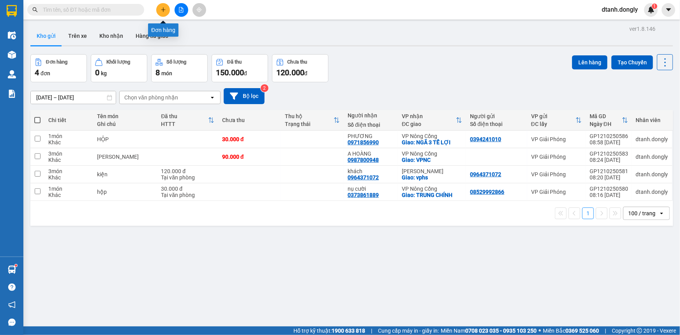
click at [163, 7] on icon "plus" at bounding box center [163, 9] width 5 height 5
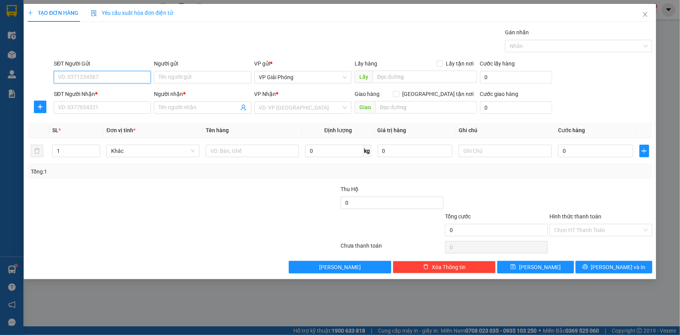
click at [119, 73] on input "SĐT Người Gửi" at bounding box center [102, 77] width 97 height 12
click at [132, 106] on input "SĐT Người Nhận *" at bounding box center [102, 107] width 97 height 12
type input "0833627777"
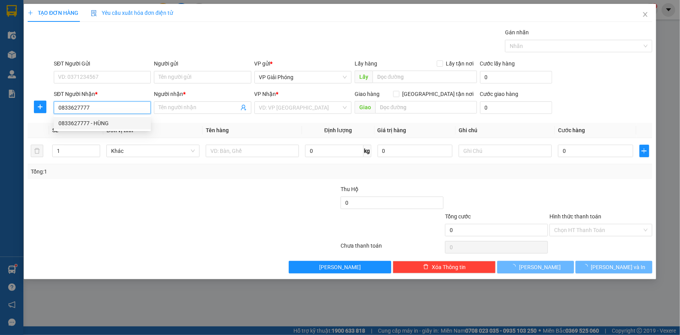
click at [113, 121] on div "0833627777 - HÙNG" at bounding box center [102, 123] width 88 height 9
type input "HÙNG"
checkbox input "true"
type input "TPTH"
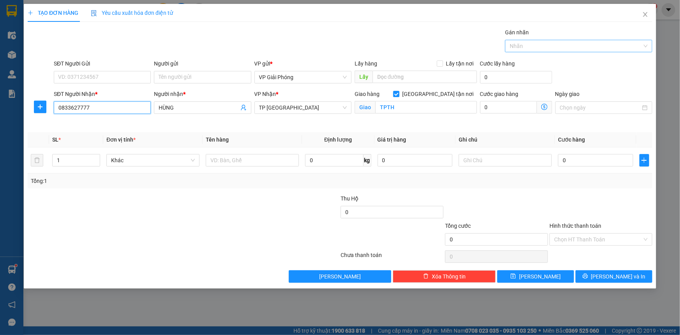
click at [560, 43] on div at bounding box center [575, 45] width 136 height 9
type input "0833627777"
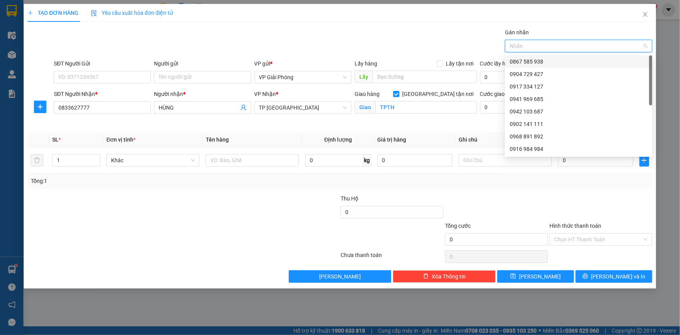
click at [563, 64] on div "0867 585 938" at bounding box center [579, 61] width 138 height 9
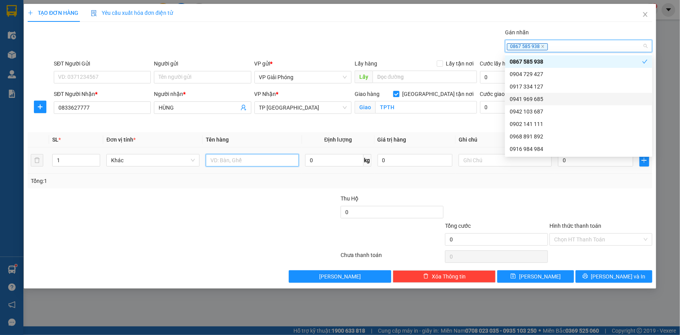
click at [273, 160] on input "text" at bounding box center [252, 160] width 93 height 12
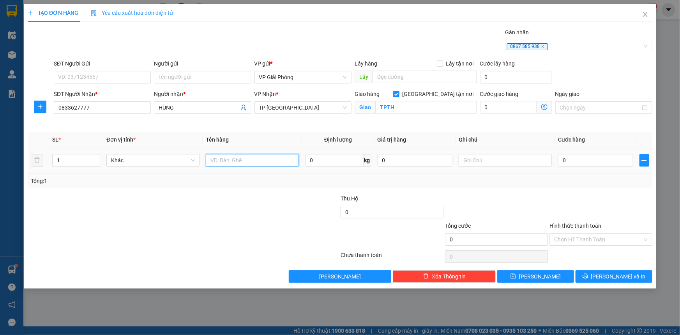
type input "D"
type input "ĐIỆN THOẠI"
drag, startPoint x: 602, startPoint y: 163, endPoint x: 665, endPoint y: 161, distance: 62.4
click at [604, 163] on input "0" at bounding box center [595, 160] width 75 height 12
type input "5"
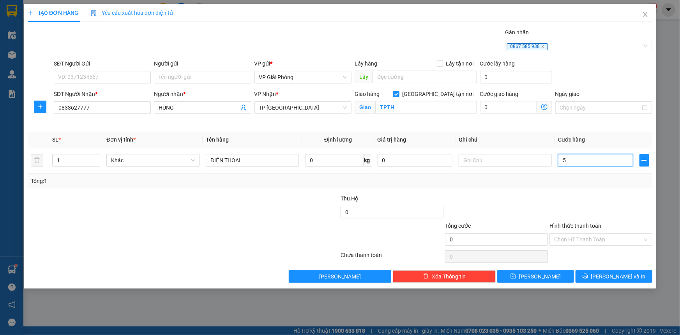
type input "5"
type input "50"
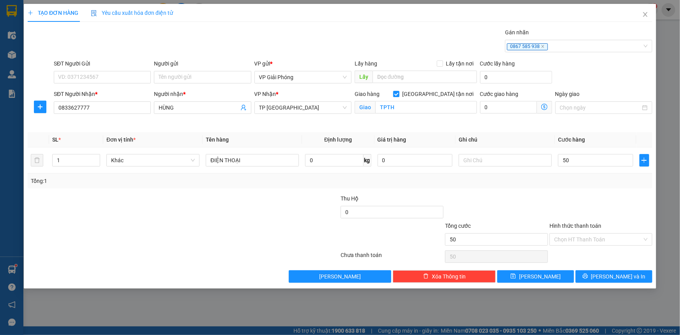
click at [591, 195] on div at bounding box center [601, 207] width 104 height 27
type input "50.000"
click at [621, 272] on span "[PERSON_NAME] và In" at bounding box center [618, 276] width 55 height 9
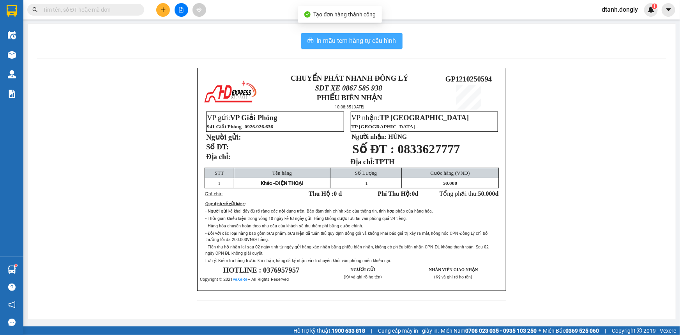
click at [358, 42] on span "In mẫu tem hàng tự cấu hình" at bounding box center [357, 41] width 80 height 10
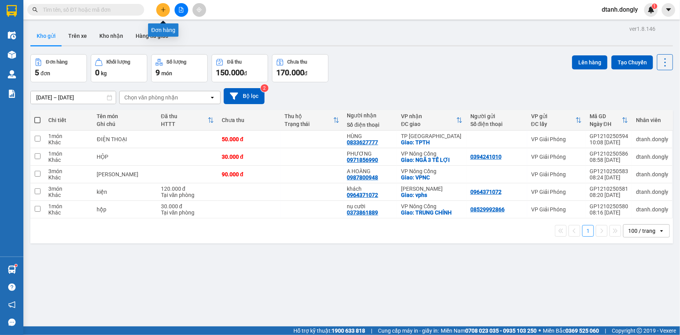
click at [161, 11] on icon "plus" at bounding box center [163, 9] width 5 height 5
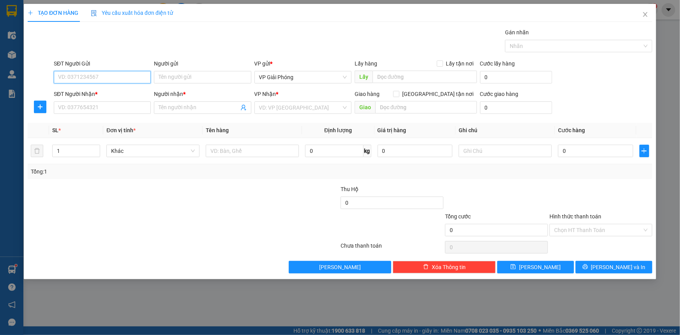
click at [100, 78] on input "SĐT Người Gửi" at bounding box center [102, 77] width 97 height 12
type input "0934556017"
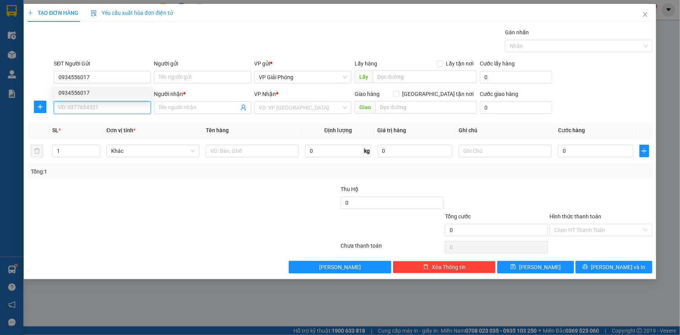
click at [104, 107] on input "SĐT Người Nhận *" at bounding box center [102, 107] width 97 height 12
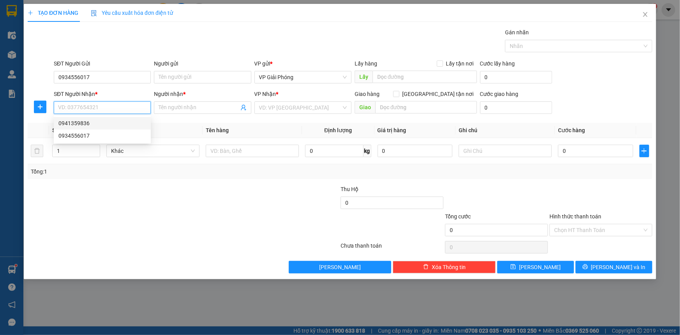
click at [96, 121] on div "0941359836" at bounding box center [102, 123] width 88 height 9
type input "0941359836"
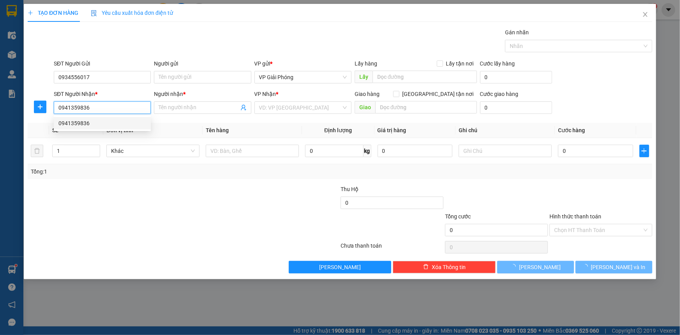
checkbox input "true"
type input "HẠC THÀNH"
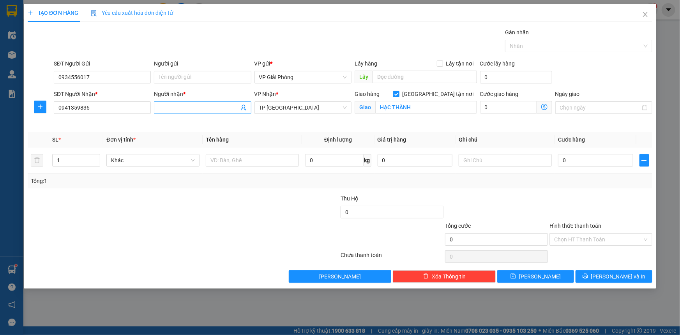
click at [197, 107] on input "Người nhận *" at bounding box center [199, 107] width 80 height 9
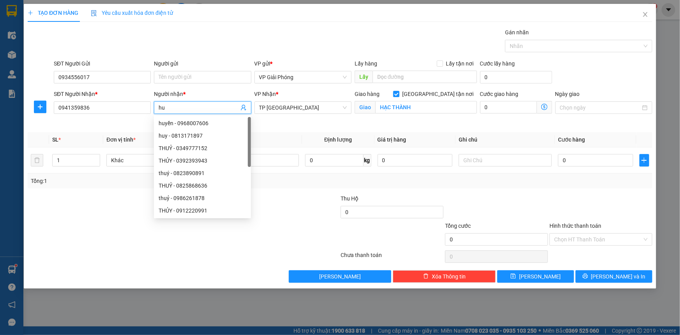
type input "h"
type input "HUY"
drag, startPoint x: 82, startPoint y: 193, endPoint x: 82, endPoint y: 185, distance: 7.8
click at [82, 192] on div "Transit Pickup Surcharge Ids Transit Deliver Surcharge Ids Transit Deliver Surc…" at bounding box center [340, 155] width 625 height 255
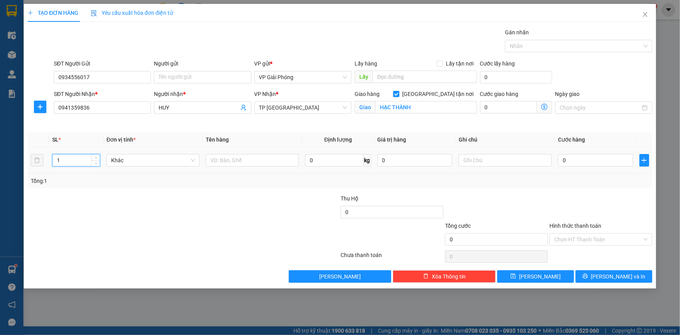
click at [70, 156] on input "1" at bounding box center [76, 160] width 47 height 12
click at [235, 159] on input "text" at bounding box center [252, 160] width 93 height 12
drag, startPoint x: 344, startPoint y: 101, endPoint x: 338, endPoint y: 107, distance: 8.3
click at [344, 103] on span "TP [GEOGRAPHIC_DATA]" at bounding box center [303, 108] width 88 height 12
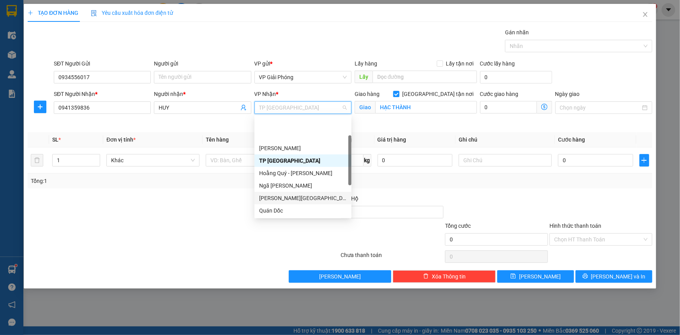
scroll to position [112, 0]
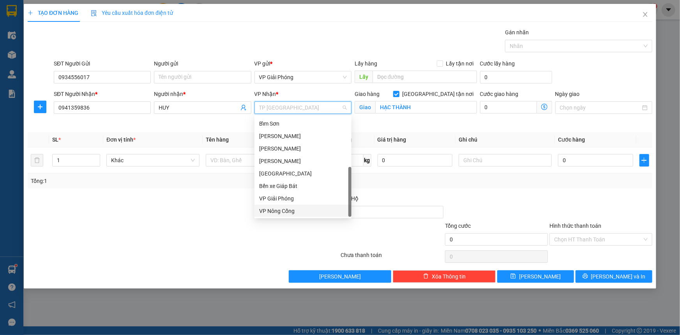
drag, startPoint x: 307, startPoint y: 210, endPoint x: 341, endPoint y: 162, distance: 58.5
click at [307, 209] on div "VP Nông Cống" at bounding box center [303, 211] width 88 height 9
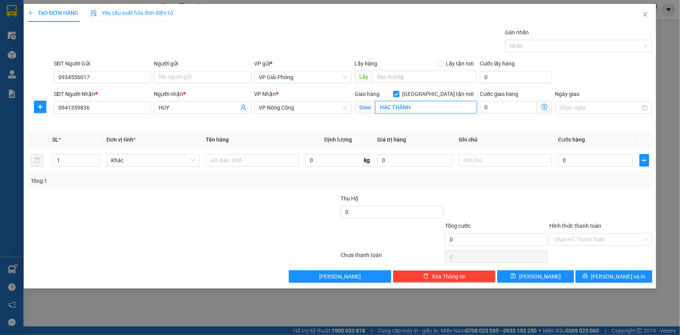
click at [418, 104] on input "HẠC THÀNH" at bounding box center [426, 107] width 102 height 12
type input "VP [GEOGRAPHIC_DATA]"
click at [254, 160] on input "text" at bounding box center [252, 160] width 93 height 12
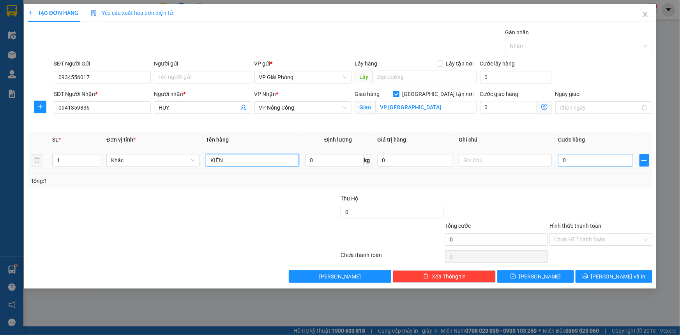
type input "KIỆN"
click at [565, 164] on input "0" at bounding box center [595, 160] width 75 height 12
type input "5"
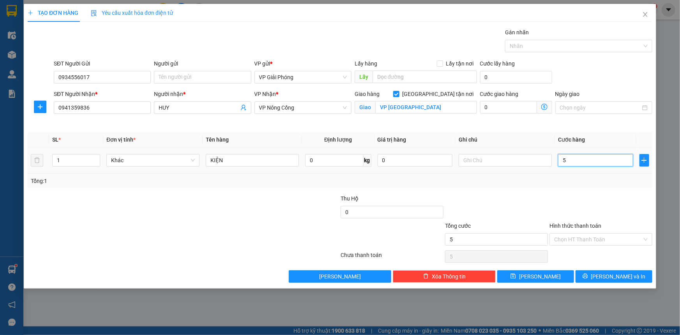
type input "50"
click at [542, 49] on div at bounding box center [575, 45] width 136 height 9
type input "50.000"
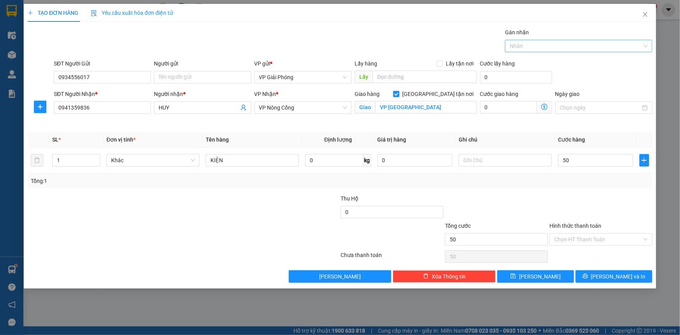
type input "50.000"
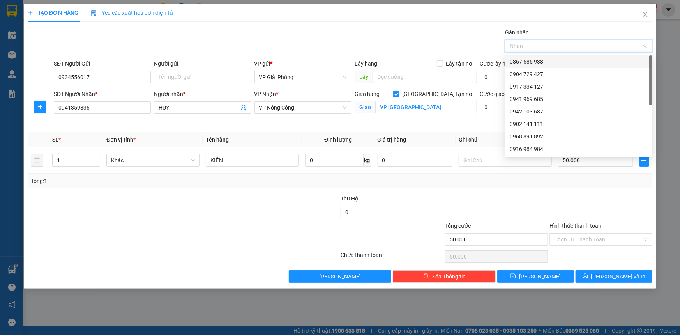
click at [542, 60] on div "0867 585 938" at bounding box center [579, 61] width 138 height 9
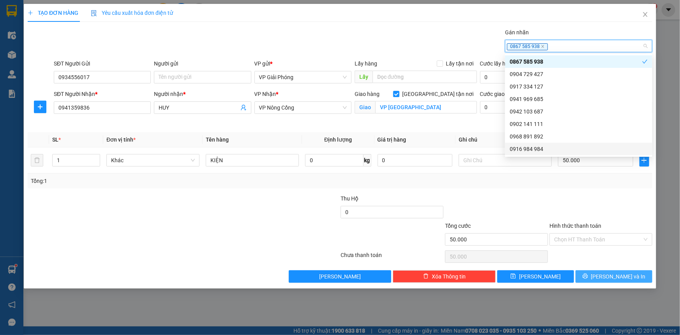
click at [607, 274] on span "[PERSON_NAME] và In" at bounding box center [618, 276] width 55 height 9
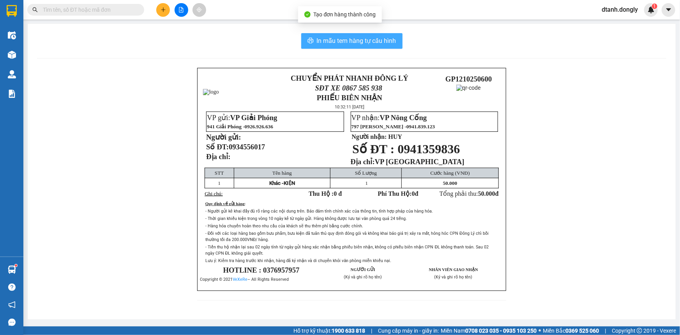
click at [367, 34] on button "In mẫu tem hàng tự cấu hình" at bounding box center [351, 41] width 101 height 16
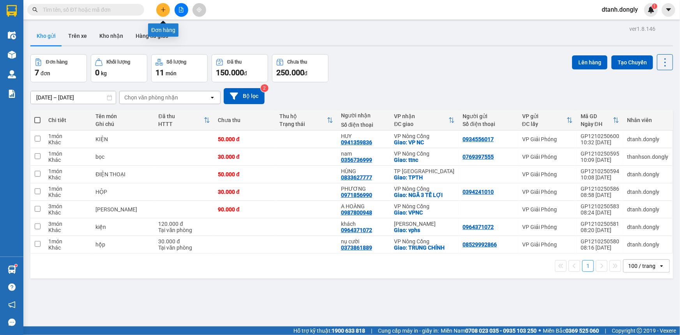
click at [162, 8] on icon "plus" at bounding box center [163, 9] width 5 height 5
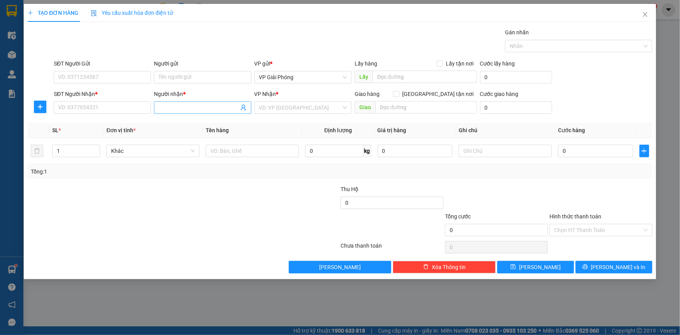
click at [163, 108] on input "Người nhận *" at bounding box center [199, 107] width 80 height 9
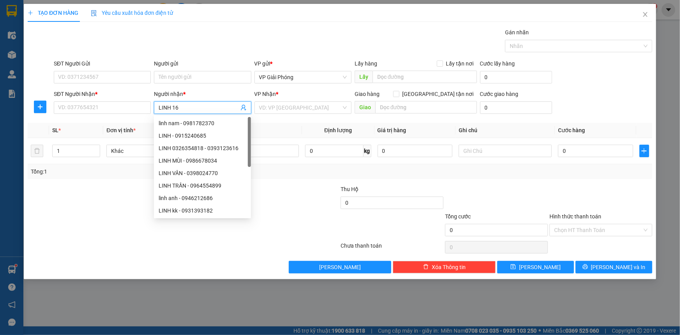
type input "LINH 162"
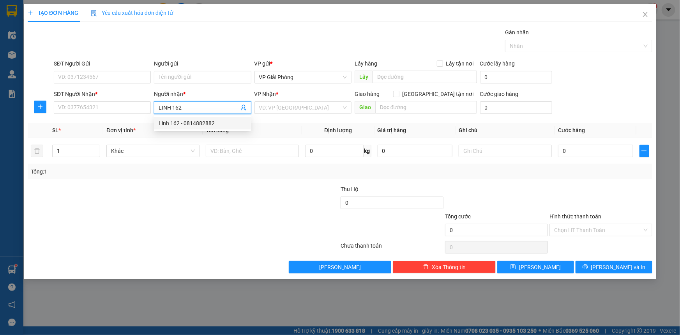
click at [204, 119] on div "Linh 162 - 0814882882" at bounding box center [203, 123] width 88 height 9
type input "0814882882"
type input "Linh 162"
click at [72, 158] on div "1" at bounding box center [76, 151] width 48 height 16
checkbox input "true"
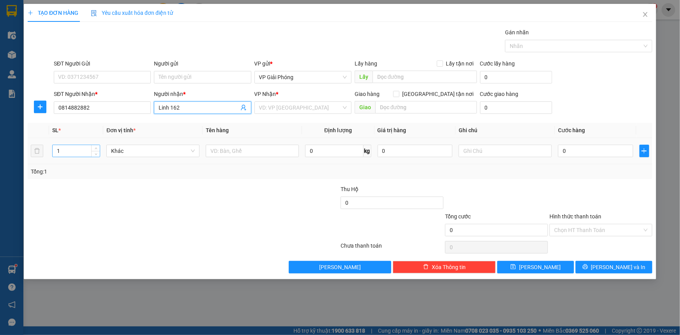
type input "162 HẢI THƯỢNG LÃN ÔNG"
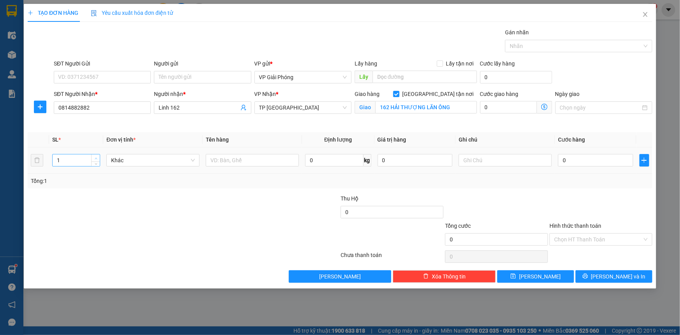
drag, startPoint x: 90, startPoint y: 158, endPoint x: 99, endPoint y: 159, distance: 9.1
click at [89, 158] on input "1" at bounding box center [76, 160] width 47 height 12
drag, startPoint x: 96, startPoint y: 157, endPoint x: 111, endPoint y: 157, distance: 15.2
click at [98, 156] on span "up" at bounding box center [96, 158] width 5 height 5
type input "3"
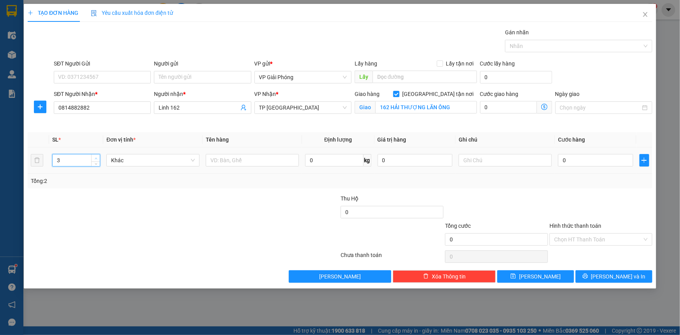
click at [96, 154] on span "Increase Value" at bounding box center [95, 157] width 9 height 7
click at [232, 161] on input "text" at bounding box center [252, 160] width 93 height 12
type input "KIỆN"
click at [583, 159] on input "0" at bounding box center [595, 160] width 75 height 12
type input "9"
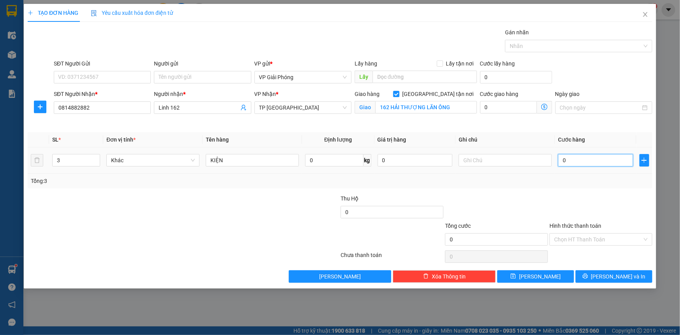
type input "9"
type input "90"
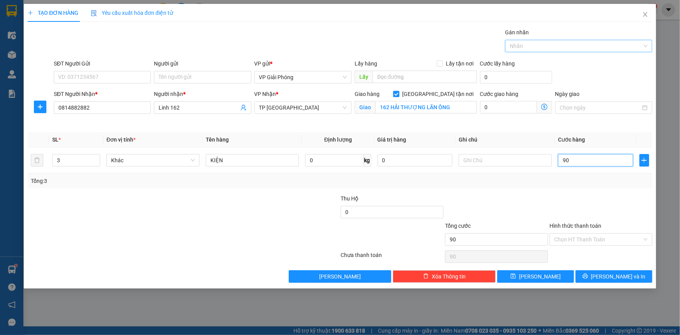
click at [548, 47] on div at bounding box center [575, 45] width 136 height 9
type input "90.000"
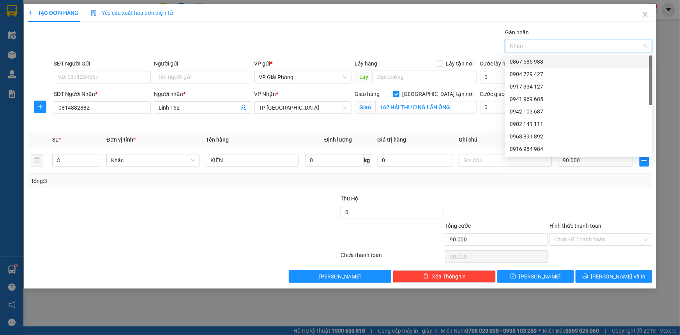
click at [548, 62] on div "0867 585 938" at bounding box center [579, 61] width 138 height 9
click at [588, 275] on icon "printer" at bounding box center [585, 275] width 5 height 5
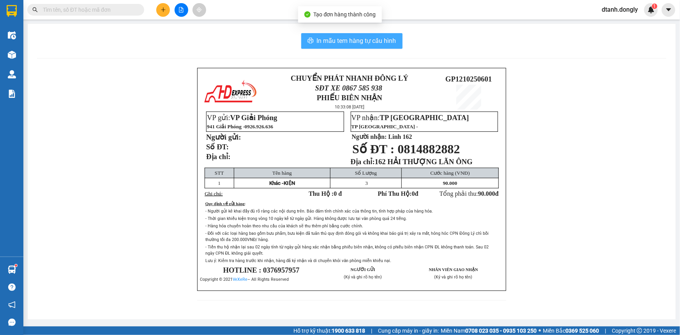
drag, startPoint x: 363, startPoint y: 45, endPoint x: 456, endPoint y: 201, distance: 181.6
click at [363, 46] on span "In mẫu tem hàng tự cấu hình" at bounding box center [357, 41] width 80 height 10
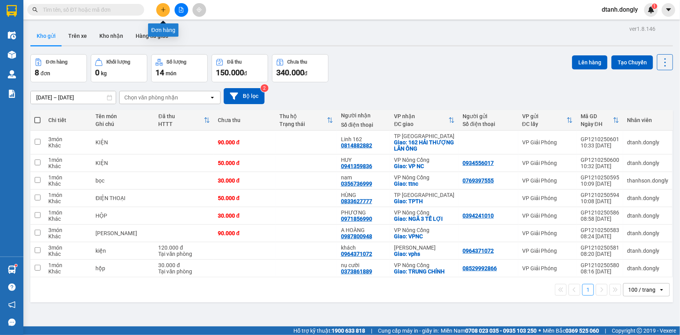
click at [163, 9] on icon "plus" at bounding box center [163, 9] width 5 height 5
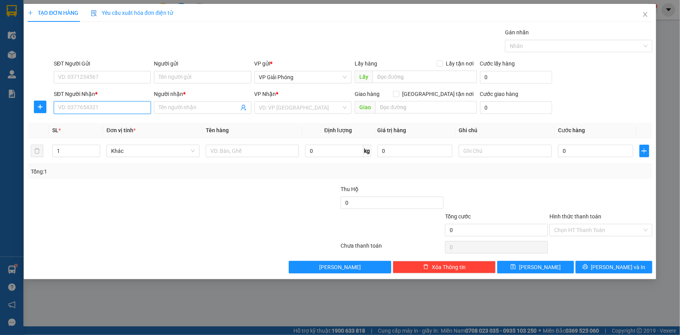
click at [101, 111] on input "SĐT Người Nhận *" at bounding box center [102, 107] width 97 height 12
type input "0949221621"
click at [115, 125] on div "0949221621 - Tuấn" at bounding box center [102, 123] width 88 height 9
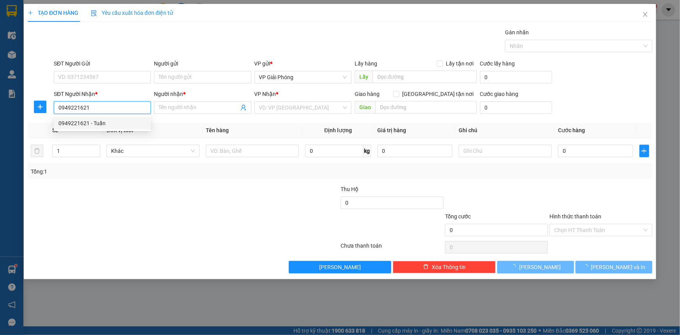
type input "Tuấn"
checkbox input "true"
type input "MƯỜNG THANH"
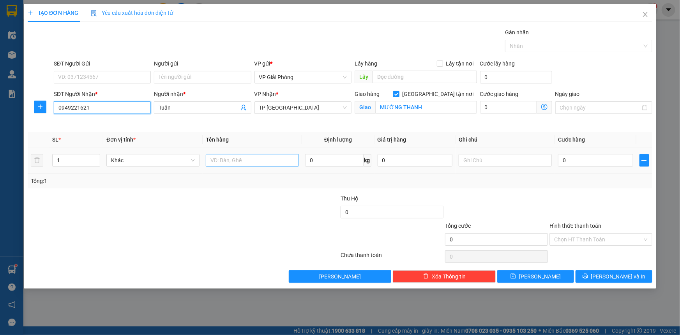
type input "0949221621"
click at [223, 160] on input "text" at bounding box center [252, 160] width 93 height 12
type input "KIỆN"
click at [561, 160] on input "0" at bounding box center [595, 160] width 75 height 12
type input "4"
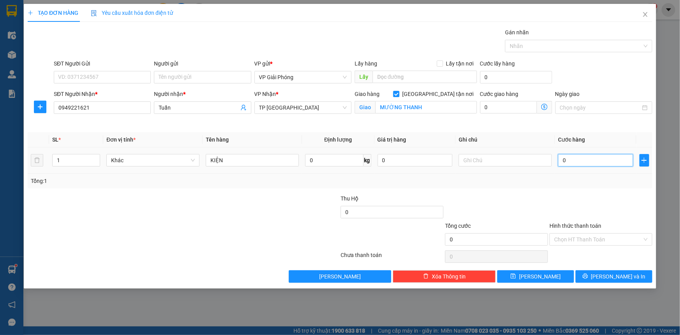
type input "4"
type input "40"
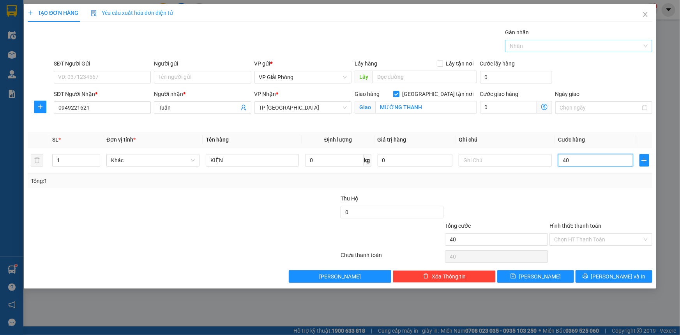
click at [552, 45] on div at bounding box center [575, 45] width 136 height 9
type input "40.000"
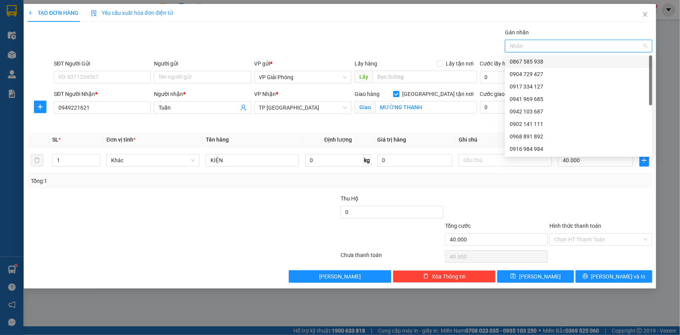
click at [561, 59] on div "0867 585 938" at bounding box center [579, 61] width 138 height 9
click at [623, 275] on span "[PERSON_NAME] và In" at bounding box center [618, 276] width 55 height 9
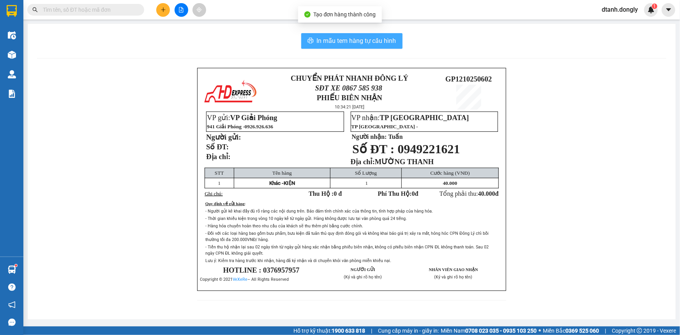
click at [374, 41] on span "In mẫu tem hàng tự cấu hình" at bounding box center [357, 41] width 80 height 10
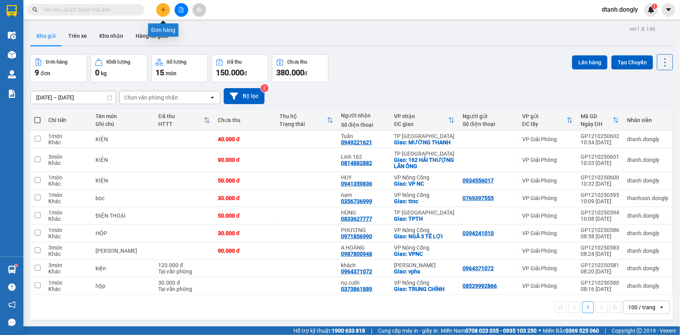
click at [161, 9] on icon "plus" at bounding box center [163, 9] width 5 height 5
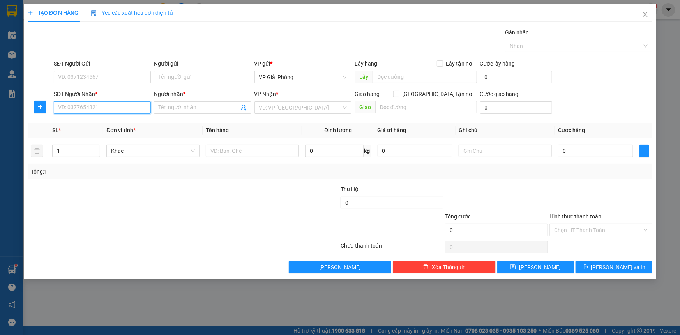
click at [94, 106] on input "SĐT Người Nhận *" at bounding box center [102, 107] width 97 height 12
type input "0383991863"
click at [177, 106] on input "Người nhận *" at bounding box center [199, 107] width 80 height 9
type input "LOAN 0915772999"
click at [89, 76] on input "SĐT Người Gửi" at bounding box center [102, 77] width 97 height 12
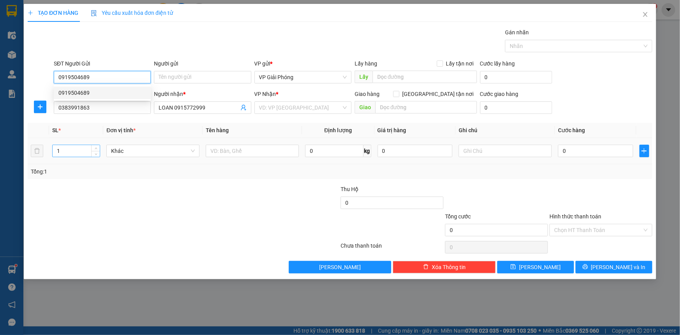
type input "0919504689"
click at [67, 152] on input "1" at bounding box center [76, 151] width 47 height 12
type input "13"
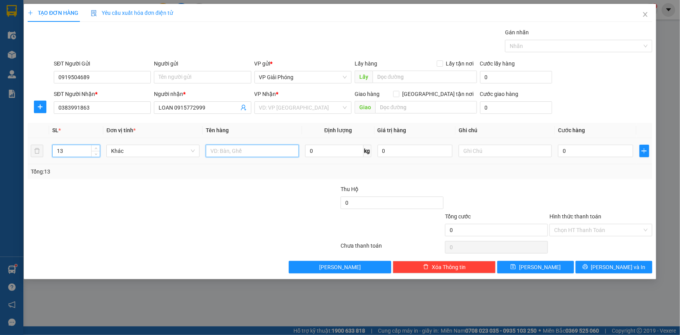
click at [229, 151] on input "text" at bounding box center [252, 151] width 93 height 12
type input "GHẾ + TỦ SẮT"
click at [283, 108] on input "search" at bounding box center [300, 108] width 82 height 12
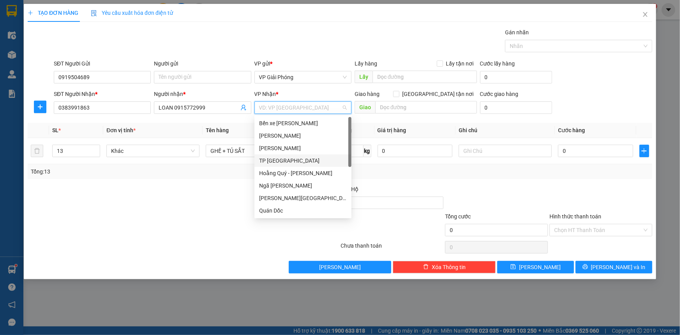
drag, startPoint x: 292, startPoint y: 159, endPoint x: 369, endPoint y: 123, distance: 85.0
click at [292, 159] on div "TP [GEOGRAPHIC_DATA]" at bounding box center [303, 160] width 88 height 9
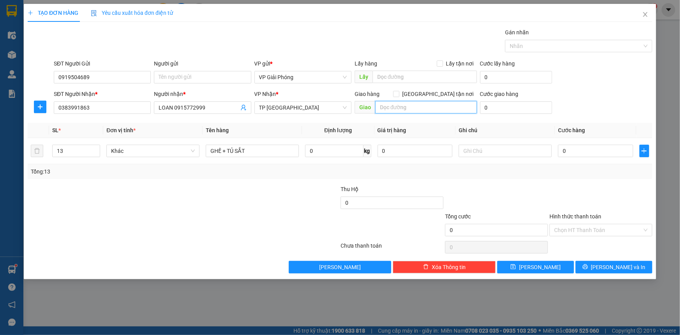
click at [408, 107] on input "text" at bounding box center [426, 107] width 102 height 12
type input "TP TH"
drag, startPoint x: 438, startPoint y: 92, endPoint x: 432, endPoint y: 113, distance: 22.1
click at [399, 92] on input "[GEOGRAPHIC_DATA] tận nơi" at bounding box center [395, 93] width 5 height 5
checkbox input "true"
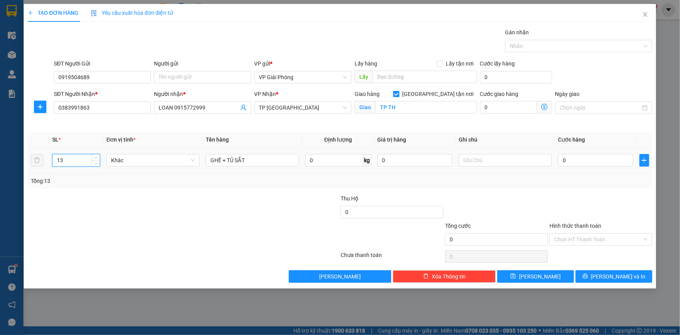
click at [72, 160] on input "13" at bounding box center [76, 160] width 47 height 12
type input "12"
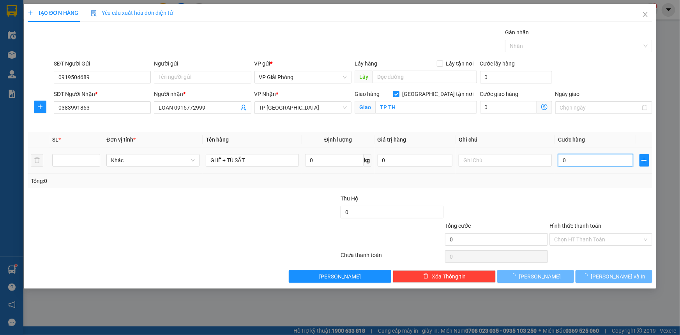
click at [600, 161] on input "0" at bounding box center [595, 160] width 75 height 12
type input "4"
type input "45"
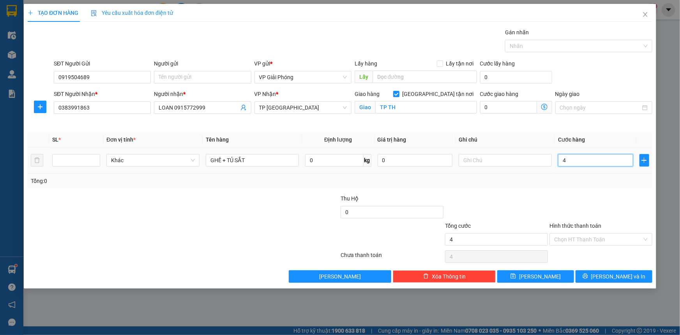
type input "45"
type input "450"
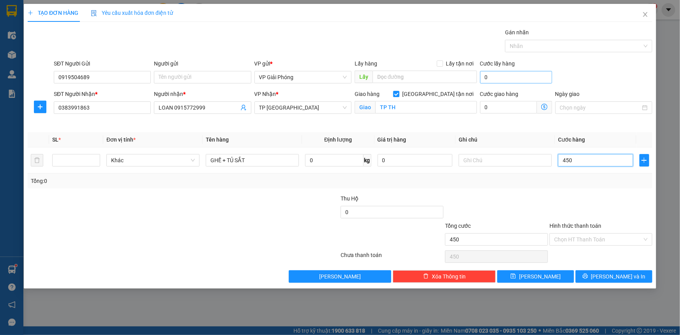
type input "45"
type input "4"
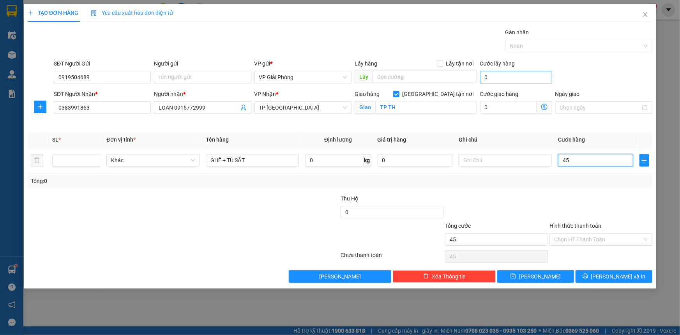
type input "4"
click at [547, 43] on div at bounding box center [575, 45] width 136 height 9
type input "4.000"
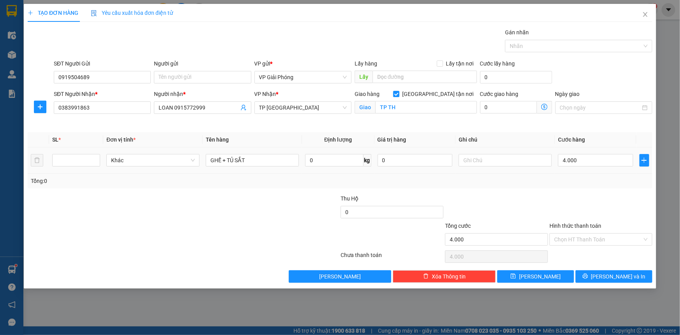
click at [599, 155] on body "Kết quả tìm kiếm ( 0 ) Bộ lọc No Data dtanh.dongly 1 Điều hành xe Kho hàng mới …" at bounding box center [340, 167] width 680 height 335
click at [551, 44] on div at bounding box center [575, 45] width 136 height 9
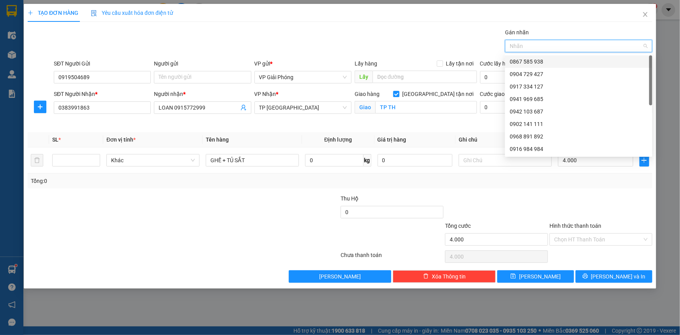
click at [561, 62] on div "0867 585 938" at bounding box center [579, 61] width 138 height 9
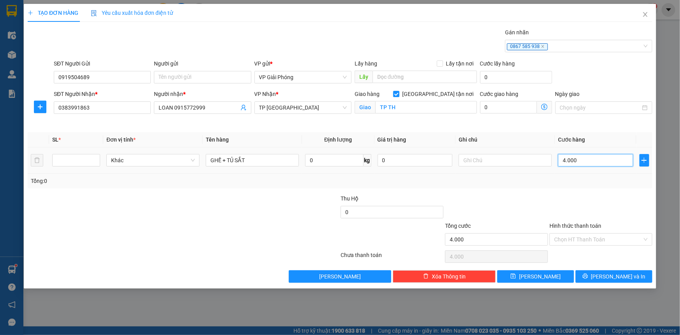
click at [595, 160] on input "4.000" at bounding box center [595, 160] width 75 height 12
type input "0"
type input "01"
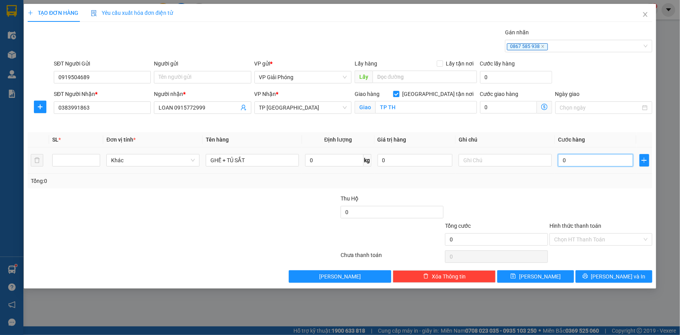
type input "1"
type input "0"
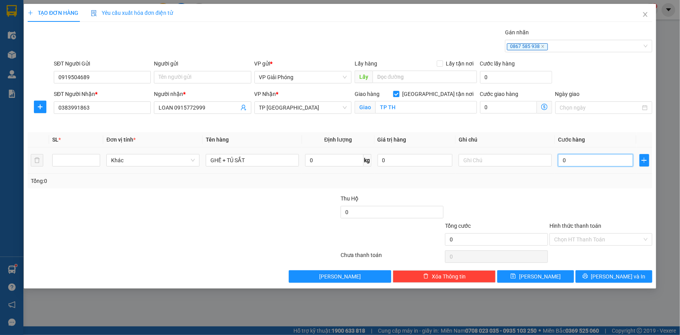
type input "04"
type input "4"
type input "045"
type input "45"
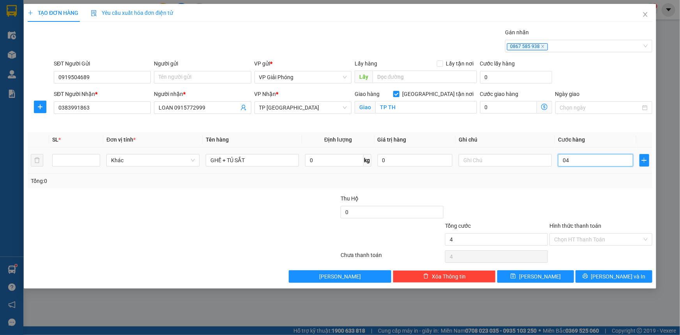
type input "45"
type input "0.450"
type input "450"
type input "450.000"
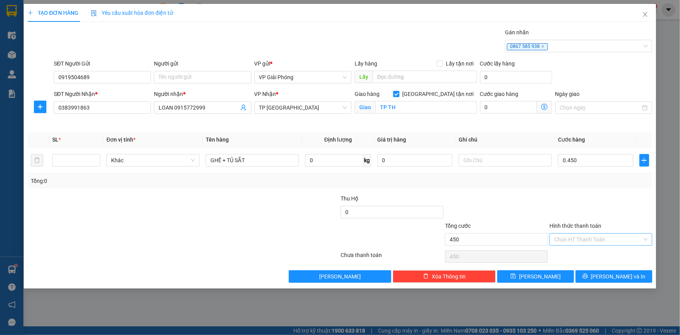
type input "450.000"
click at [581, 235] on input "Hình thức thanh toán" at bounding box center [598, 240] width 88 height 12
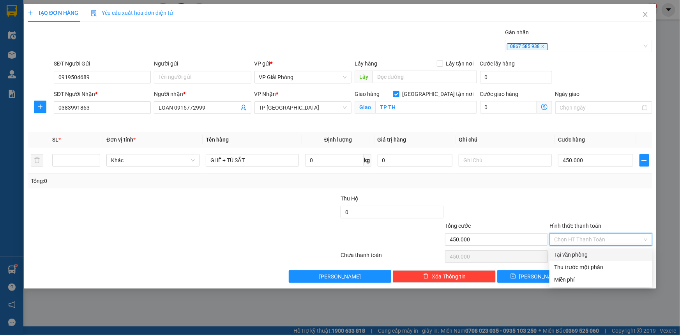
click at [584, 253] on div "Tại văn phòng" at bounding box center [601, 254] width 94 height 9
type input "0"
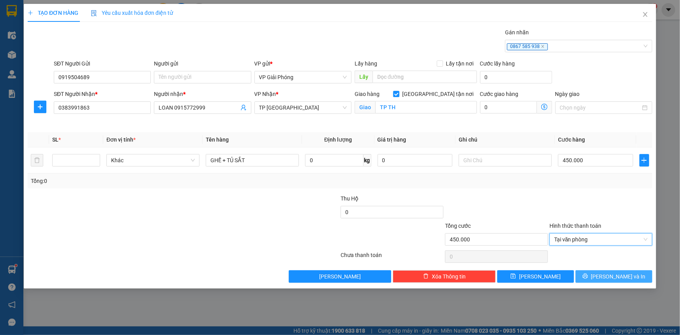
click at [588, 276] on icon "printer" at bounding box center [585, 275] width 5 height 5
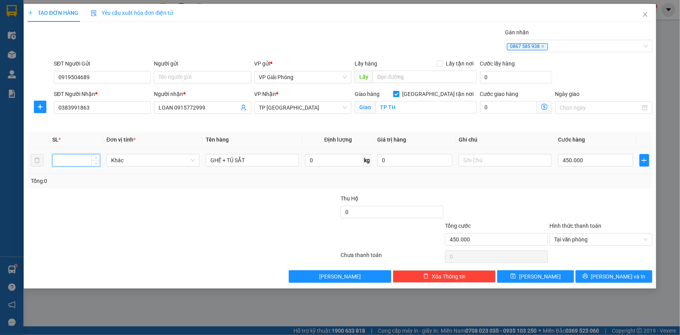
click at [78, 161] on input "number" at bounding box center [76, 160] width 47 height 12
type input "13"
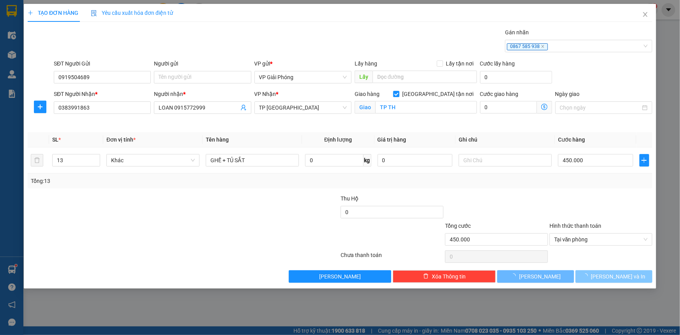
click at [604, 272] on button "[PERSON_NAME] và In" at bounding box center [614, 276] width 77 height 12
type input "0"
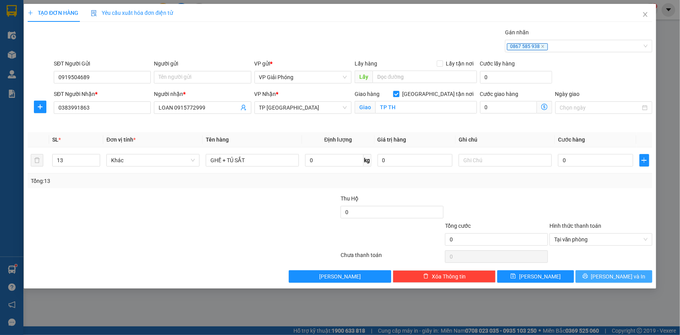
click at [596, 274] on button "[PERSON_NAME] và In" at bounding box center [614, 276] width 77 height 12
type input "4"
type input "45"
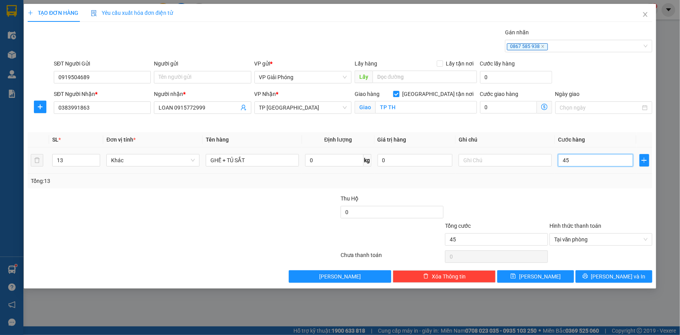
type input "450"
type input "4.500"
type input "45.000"
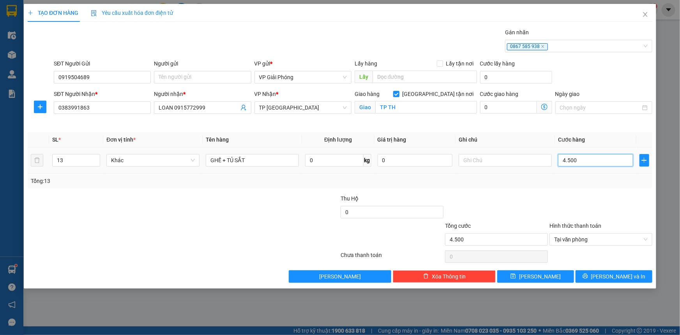
type input "45.000"
type input "450.000"
click at [588, 274] on icon "printer" at bounding box center [585, 276] width 5 height 5
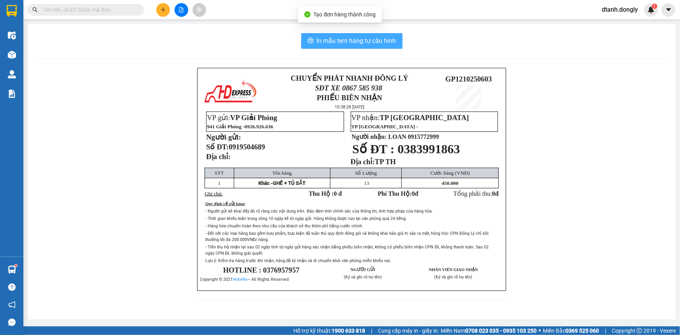
click at [356, 42] on span "In mẫu tem hàng tự cấu hình" at bounding box center [357, 41] width 80 height 10
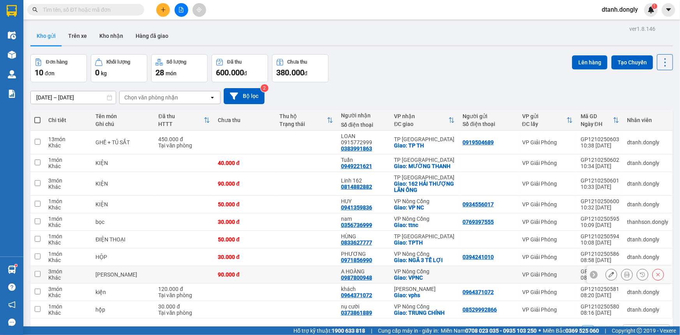
scroll to position [35, 0]
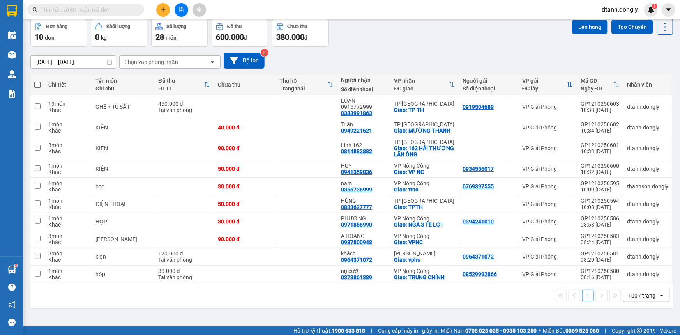
click at [446, 90] on div "VP nhận ĐC giao" at bounding box center [424, 85] width 61 height 16
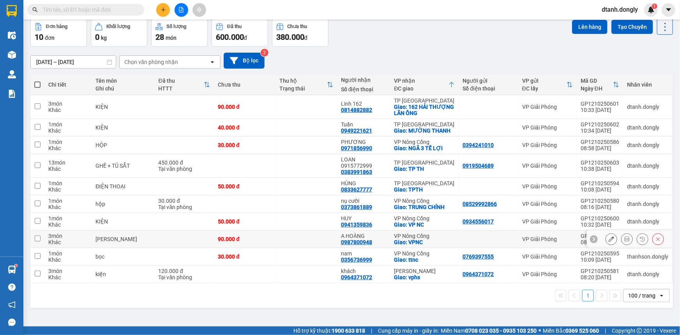
scroll to position [0, 0]
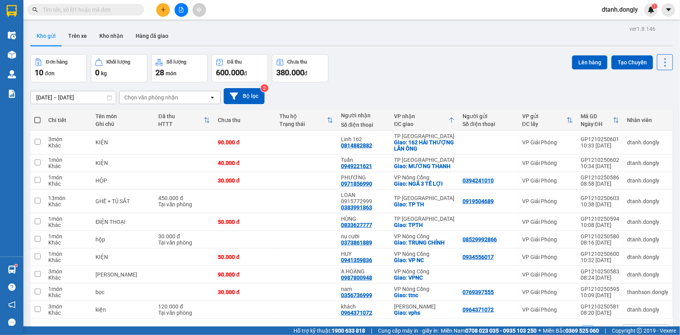
click at [163, 10] on icon "plus" at bounding box center [163, 9] width 4 height 0
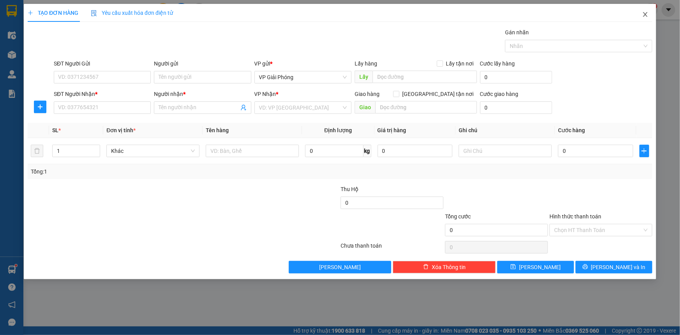
click at [646, 14] on icon "close" at bounding box center [646, 14] width 6 height 6
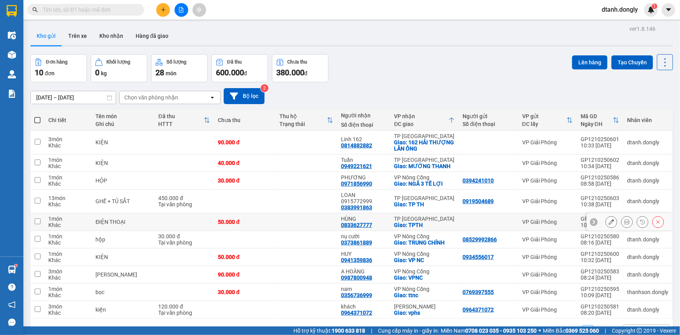
scroll to position [35, 0]
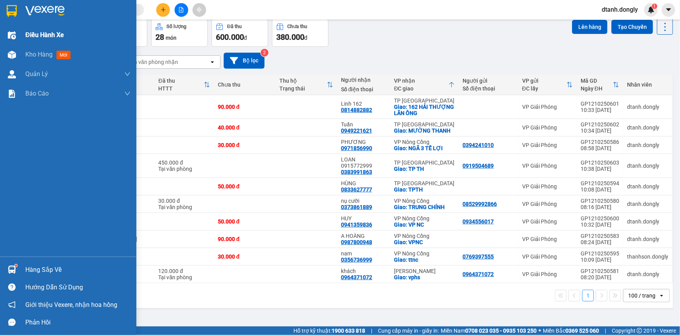
drag, startPoint x: 28, startPoint y: 32, endPoint x: 38, endPoint y: 29, distance: 10.8
click at [28, 32] on span "Điều hành xe" at bounding box center [44, 35] width 39 height 10
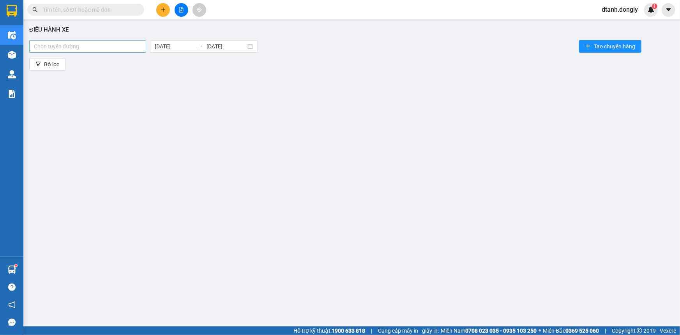
click at [142, 46] on div at bounding box center [87, 46] width 113 height 9
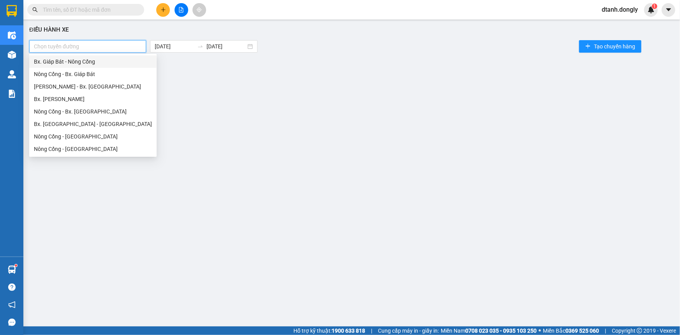
drag, startPoint x: 124, startPoint y: 62, endPoint x: 156, endPoint y: 64, distance: 31.6
click at [124, 62] on div "Bx. Giáp Bát - Nông Cống" at bounding box center [93, 61] width 118 height 9
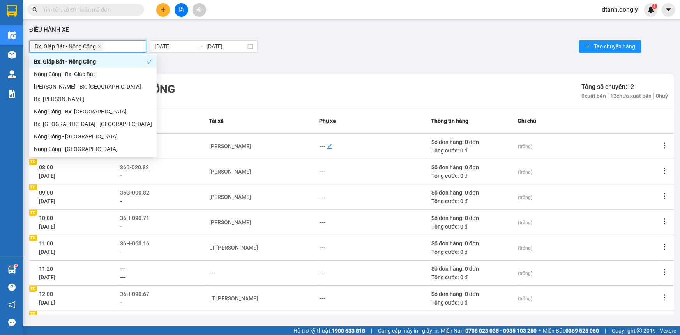
click at [321, 144] on div "---" at bounding box center [323, 146] width 6 height 9
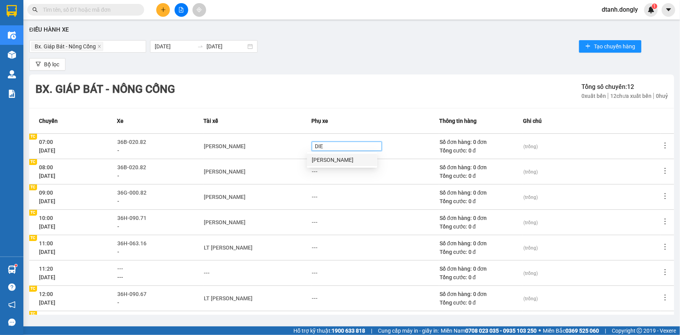
type input "DIEN"
click at [329, 159] on div "[PERSON_NAME]" at bounding box center [342, 160] width 61 height 9
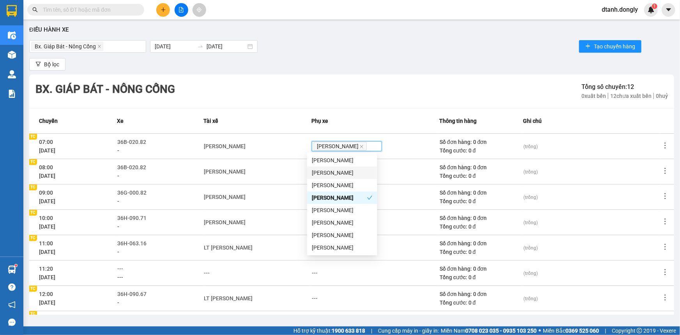
click at [286, 190] on td "Lê Bá Tài" at bounding box center [258, 196] width 108 height 25
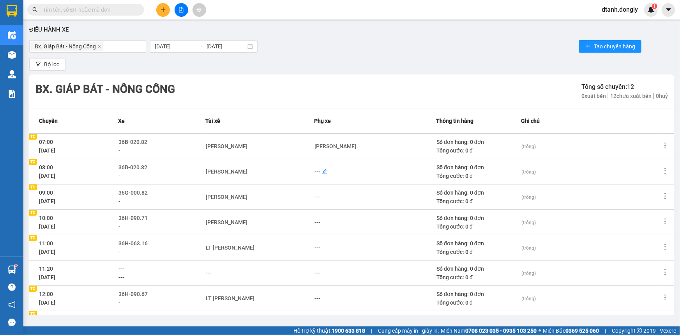
click at [321, 168] on div "---" at bounding box center [375, 171] width 121 height 9
click at [316, 170] on div "---" at bounding box center [318, 171] width 6 height 9
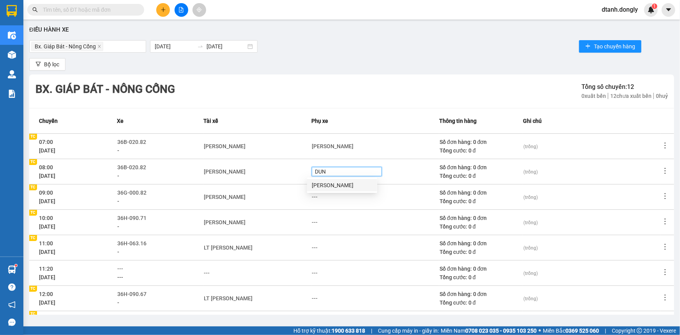
type input "DUNG"
drag, startPoint x: 334, startPoint y: 185, endPoint x: 272, endPoint y: 214, distance: 69.1
click at [334, 186] on div "Lê Văn Dũng" at bounding box center [342, 185] width 61 height 9
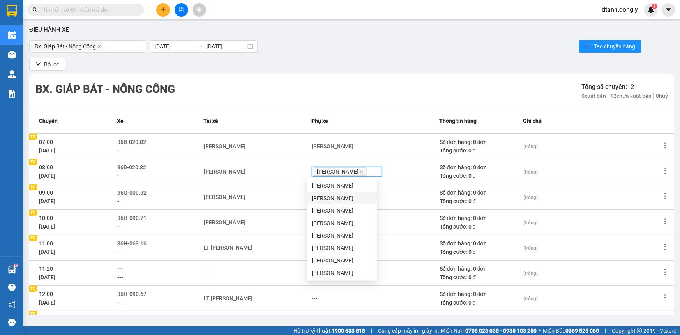
click at [266, 218] on div "Nguyễn Xuân Dũng" at bounding box center [257, 222] width 107 height 9
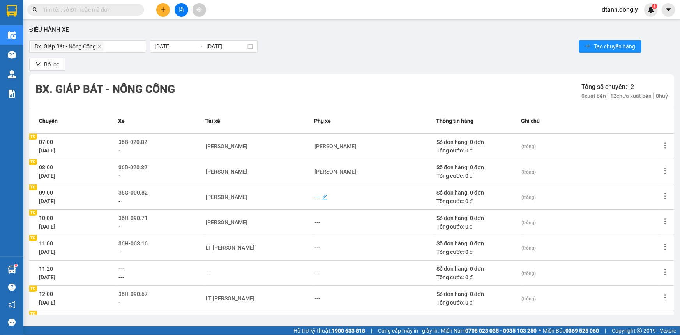
click at [319, 196] on div "---" at bounding box center [318, 197] width 6 height 9
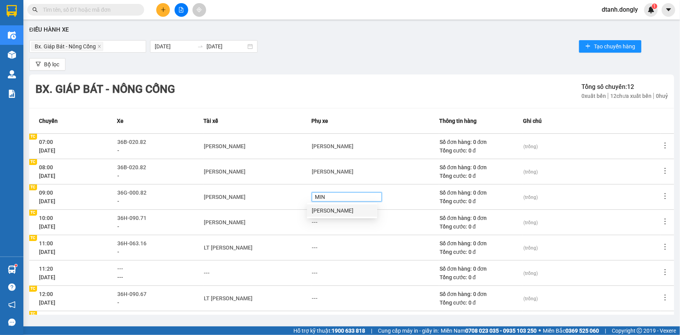
type input "MINH"
click at [325, 209] on div "Nguyễn Như Minh" at bounding box center [342, 210] width 61 height 9
click at [299, 220] on div "Nguyễn Xuân Dũng" at bounding box center [257, 222] width 107 height 9
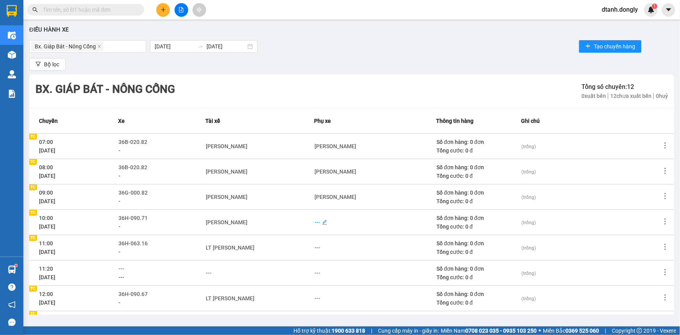
click at [316, 221] on div "---" at bounding box center [318, 222] width 6 height 9
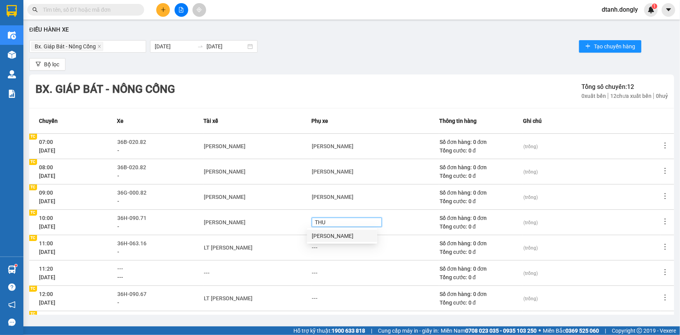
type input "THUE"
click at [342, 235] on div "Nguyễn Văn Thuế" at bounding box center [342, 236] width 61 height 9
click at [267, 246] on div "LT Trần Huy Công" at bounding box center [257, 247] width 107 height 9
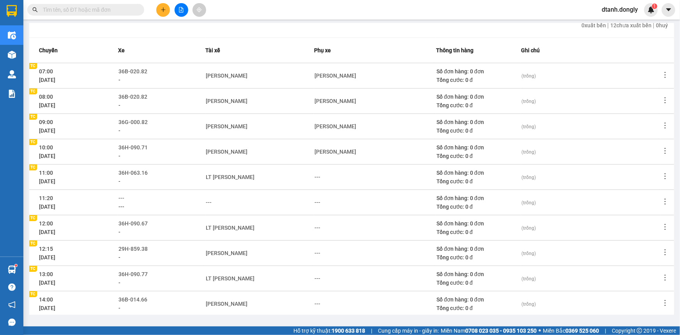
scroll to position [104, 0]
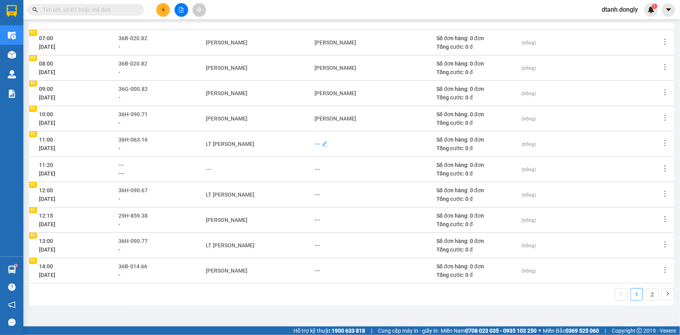
click at [316, 143] on div "---" at bounding box center [318, 144] width 6 height 9
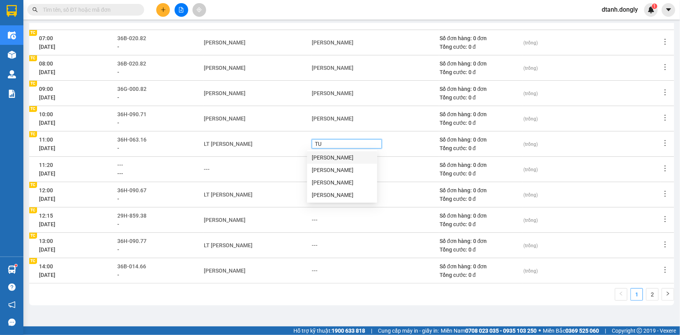
type input "TUY"
click at [326, 156] on div "Lương Hùng Tuyên" at bounding box center [342, 157] width 61 height 9
click at [272, 170] on div "---" at bounding box center [257, 169] width 107 height 9
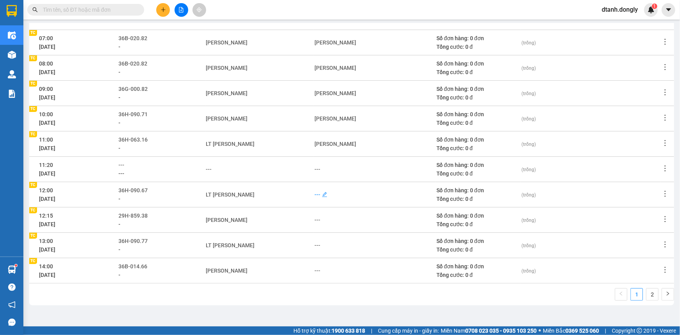
click at [316, 195] on div "---" at bounding box center [318, 194] width 6 height 9
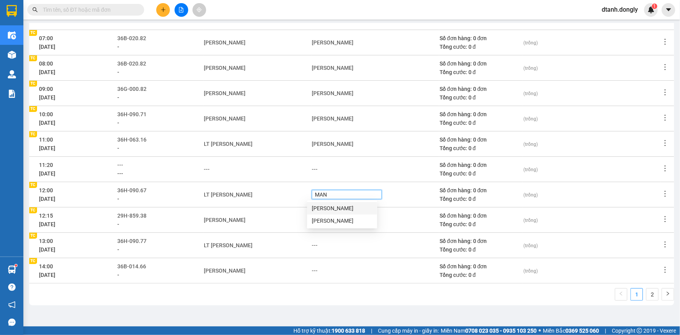
type input "MANH"
click at [323, 207] on div "Nguyễn Văn Mạnh" at bounding box center [342, 208] width 61 height 9
click at [290, 214] on td "[PERSON_NAME]" at bounding box center [258, 219] width 108 height 25
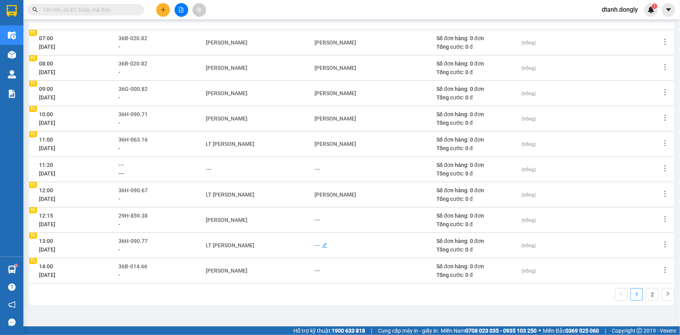
click at [317, 244] on div "---" at bounding box center [318, 245] width 6 height 9
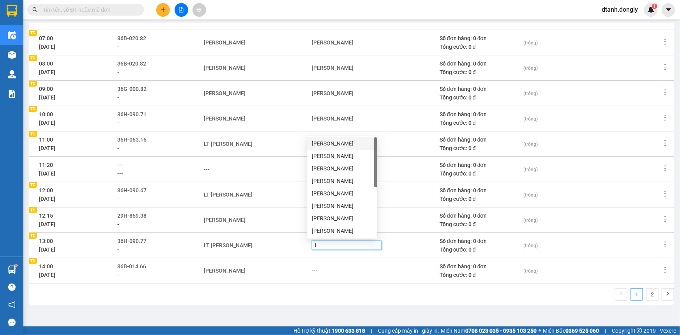
type input "LY"
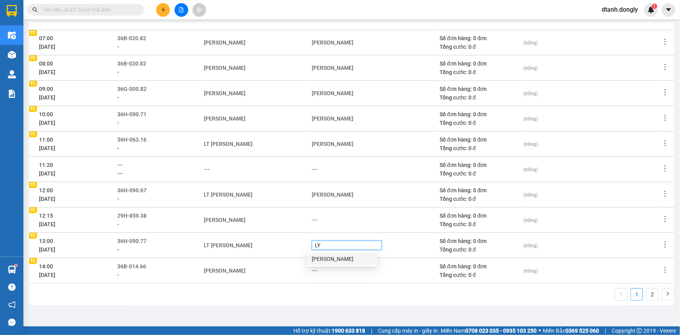
click at [325, 260] on div "Lô Văn Lý" at bounding box center [342, 259] width 61 height 9
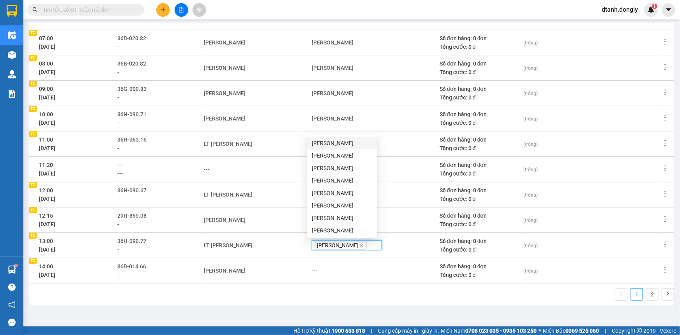
click at [289, 270] on div "Lê Mạnh Diện" at bounding box center [257, 270] width 107 height 9
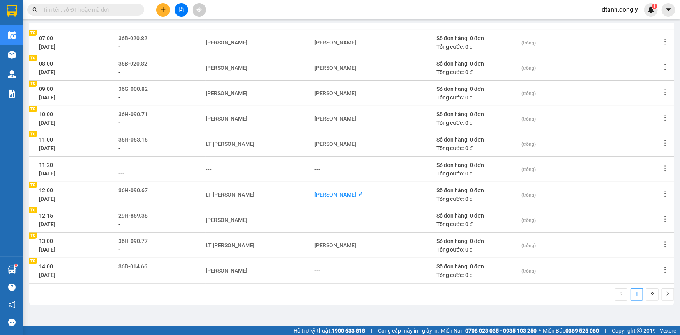
click at [326, 194] on div "Nguyễn Văn Mạnh" at bounding box center [336, 194] width 42 height 9
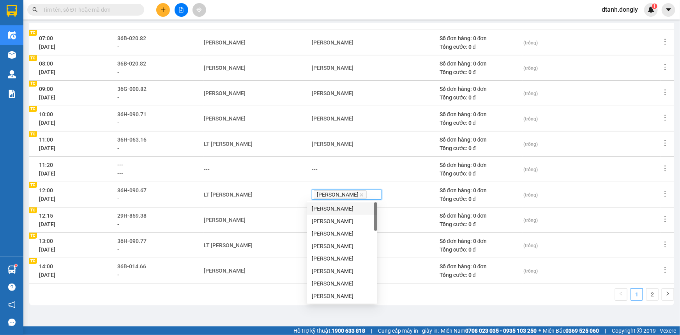
click at [360, 196] on icon "close" at bounding box center [362, 195] width 4 height 4
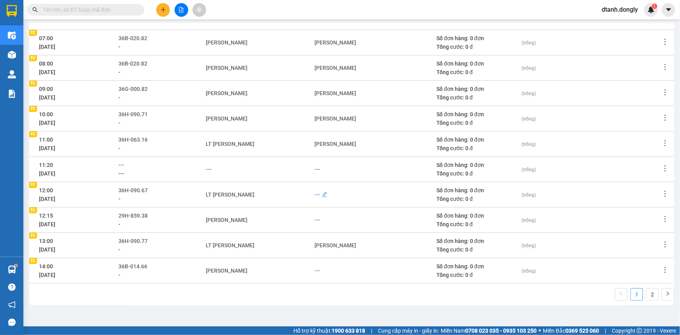
click at [316, 194] on div "---" at bounding box center [318, 194] width 6 height 9
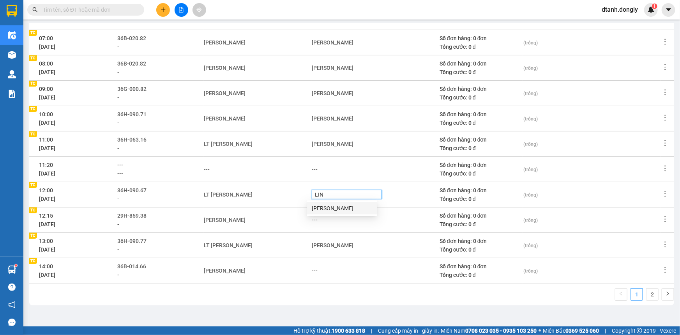
type input "LINH"
click at [325, 211] on div "Lô Văn Linh" at bounding box center [342, 208] width 61 height 9
click at [398, 255] on td "Lô Văn Lý" at bounding box center [376, 244] width 128 height 25
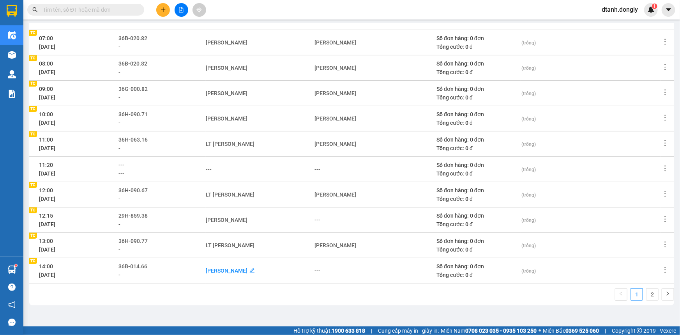
click at [242, 270] on div "Lê Mạnh Diện" at bounding box center [227, 270] width 42 height 9
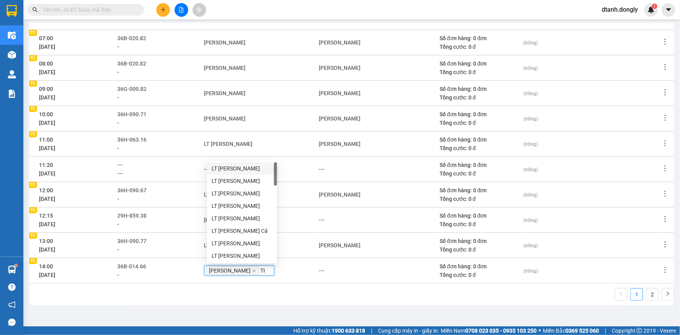
type input "THU"
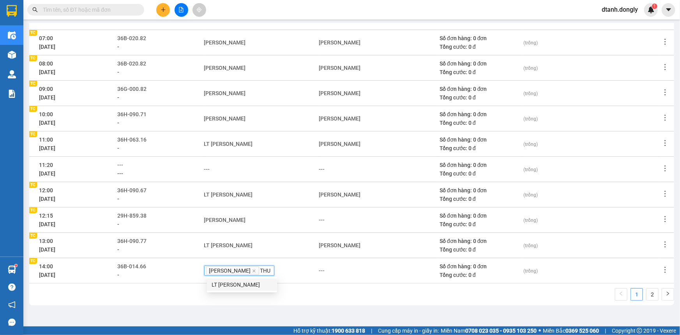
drag, startPoint x: 250, startPoint y: 282, endPoint x: 295, endPoint y: 289, distance: 45.4
click at [253, 282] on div "LT Lương Quang Thuân" at bounding box center [242, 284] width 61 height 9
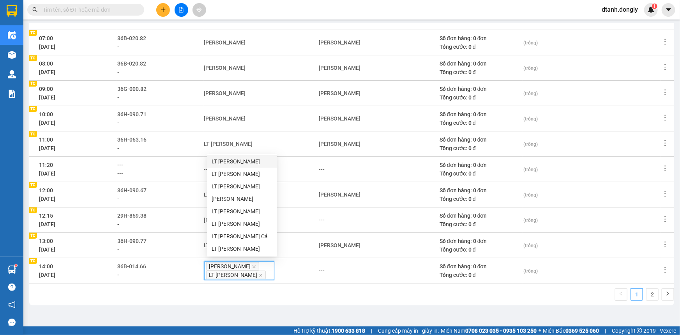
click at [347, 297] on div "1 2" at bounding box center [351, 296] width 645 height 17
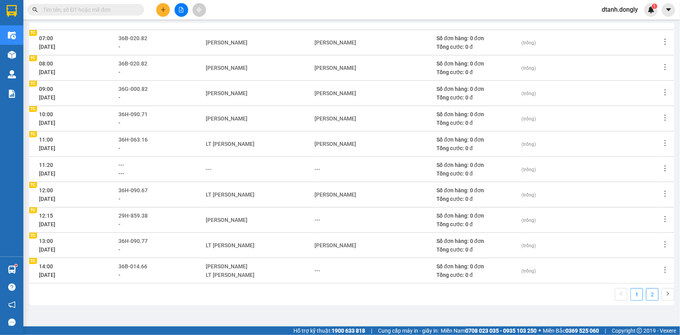
drag, startPoint x: 648, startPoint y: 294, endPoint x: 636, endPoint y: 294, distance: 12.5
click at [648, 294] on link "2" at bounding box center [653, 295] width 12 height 12
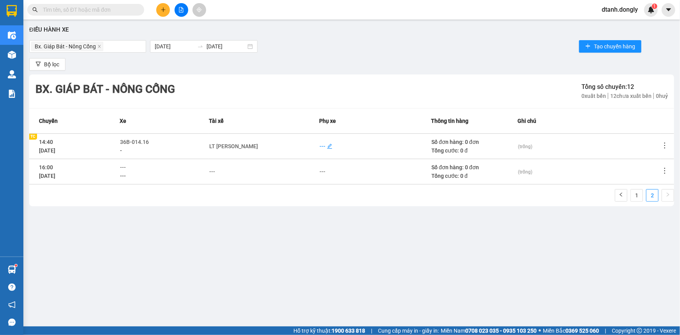
click at [320, 145] on div "---" at bounding box center [323, 146] width 6 height 9
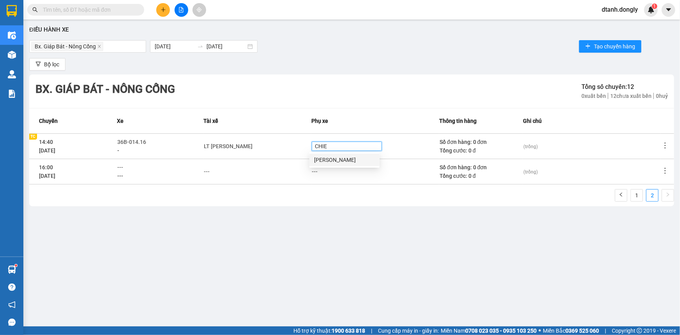
type input "CHIEN"
click at [328, 160] on div "Ngô Ngọc Chiến" at bounding box center [344, 160] width 61 height 9
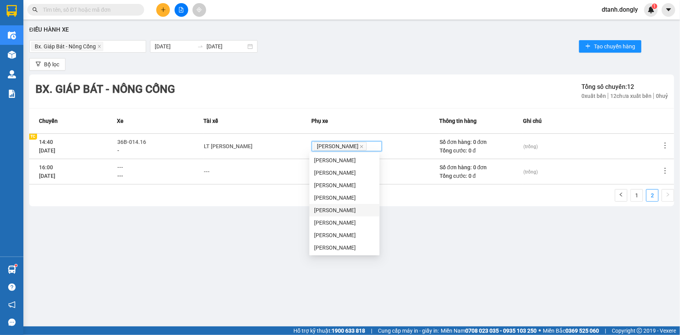
drag, startPoint x: 382, startPoint y: 207, endPoint x: 398, endPoint y: 209, distance: 16.5
click at [383, 207] on div "Điều hành xe Bx. Giáp Bát - Nông Cống 12/10/2025 12/10/2025 Tạo chuyến hàng Bộ …" at bounding box center [351, 168] width 649 height 291
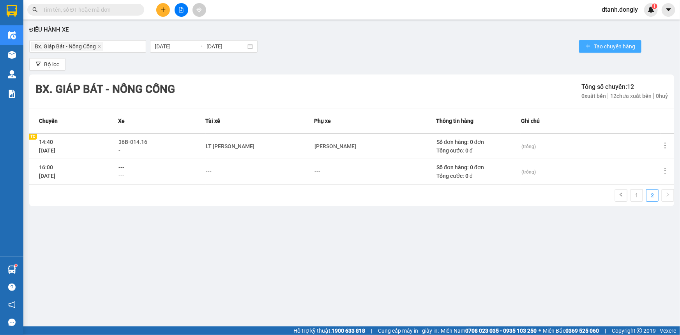
click at [615, 46] on span "Tạo chuyến hàng" at bounding box center [614, 46] width 41 height 9
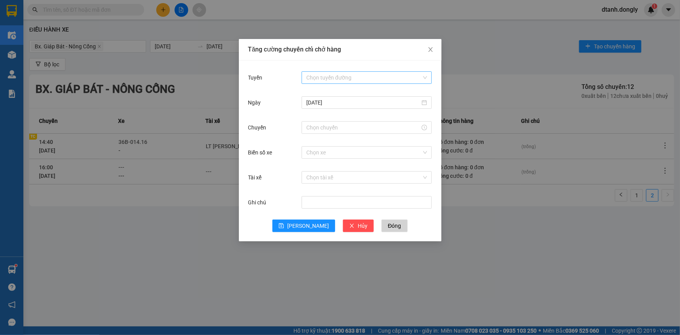
click at [377, 76] on input "Tuyến" at bounding box center [363, 78] width 115 height 12
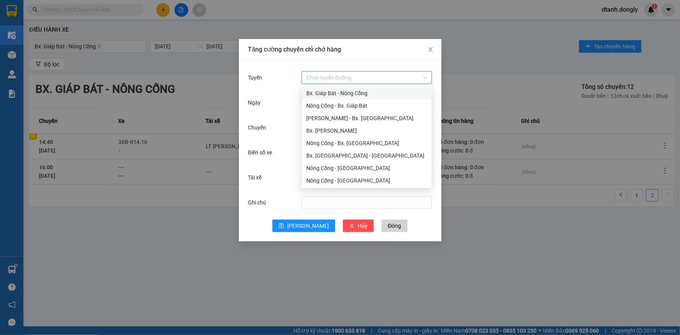
click at [369, 92] on div "Bx. Giáp Bát - Nông Cống" at bounding box center [366, 93] width 121 height 9
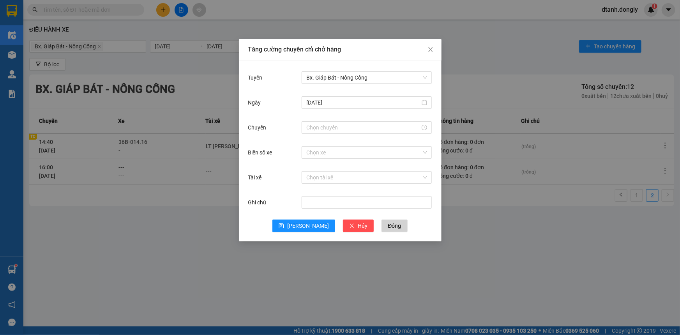
click at [364, 119] on div "Ngày 12/10/2025" at bounding box center [340, 107] width 184 height 25
click at [366, 134] on div at bounding box center [367, 128] width 130 height 16
click at [333, 128] on input "Chuyến" at bounding box center [363, 127] width 114 height 9
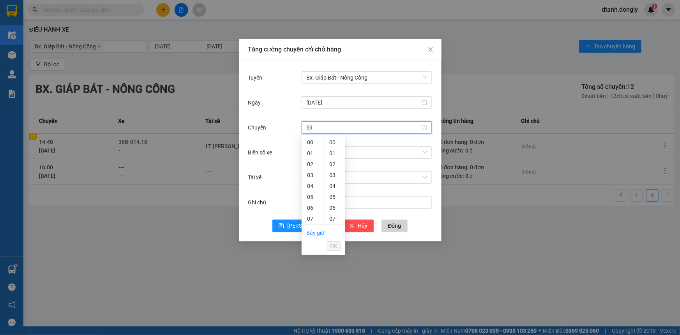
type input "5"
click at [312, 166] on div "15" at bounding box center [313, 164] width 22 height 11
click at [330, 185] on div "30" at bounding box center [334, 186] width 21 height 11
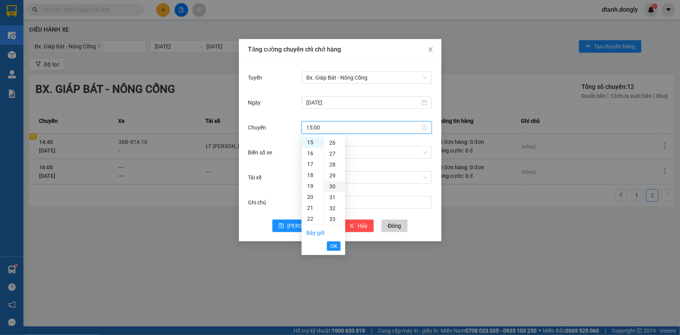
type input "15:30"
click at [474, 221] on div "Tăng cường chuyến chỉ chở hàng Tuyến Bx. Giáp Bát - Nông Cống Ngày 12/10/2025 C…" at bounding box center [340, 167] width 680 height 335
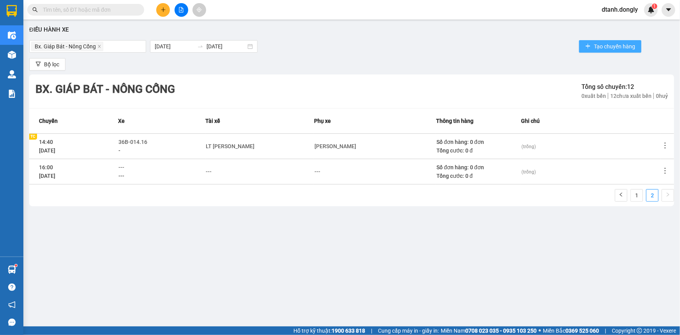
click at [599, 47] on span "Tạo chuyến hàng" at bounding box center [614, 46] width 41 height 9
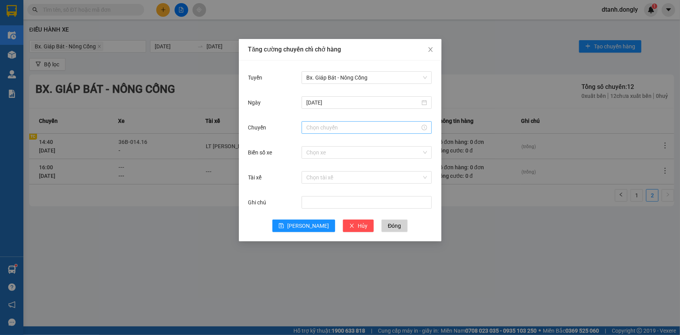
click at [326, 130] on input "Chuyến" at bounding box center [363, 127] width 114 height 9
click at [312, 146] on div "15" at bounding box center [313, 142] width 22 height 11
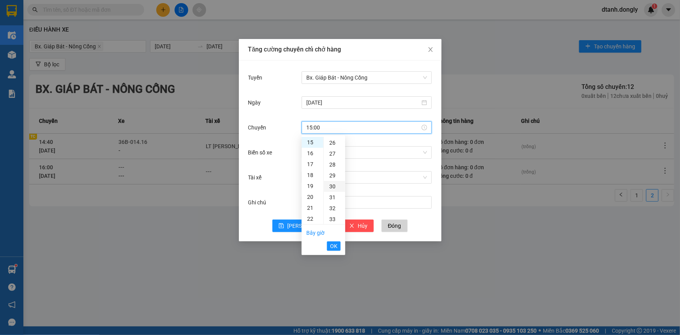
click at [333, 187] on div "30" at bounding box center [334, 186] width 21 height 11
type input "15:30"
drag, startPoint x: 332, startPoint y: 248, endPoint x: 319, endPoint y: 223, distance: 27.7
click at [332, 247] on span "OK" at bounding box center [333, 246] width 7 height 9
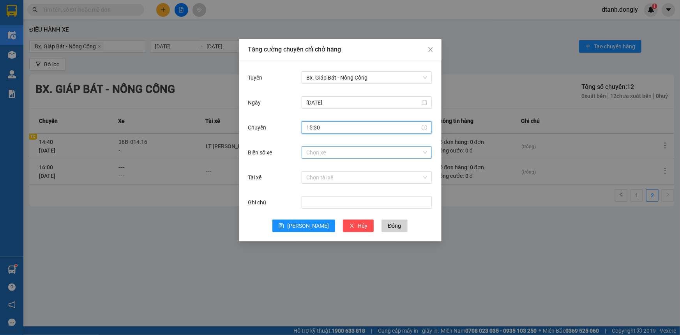
click at [308, 152] on input "Biển số xe" at bounding box center [363, 153] width 115 height 12
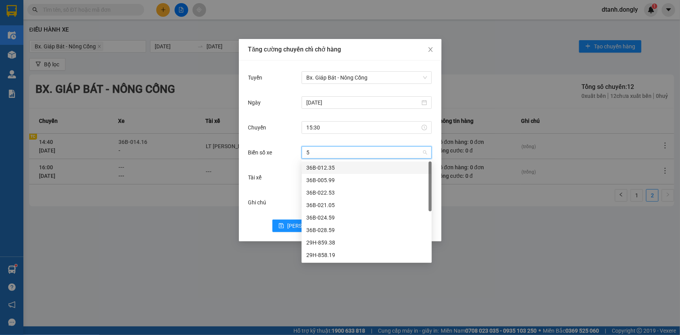
type input "59"
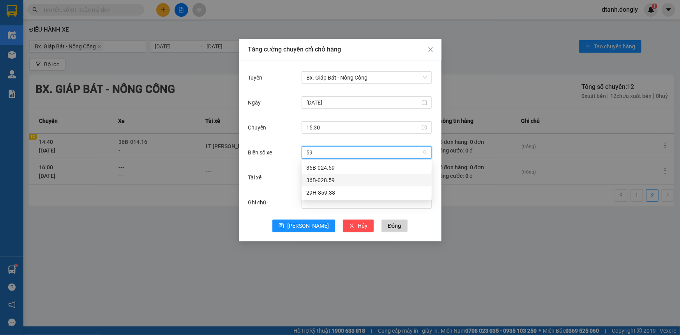
click at [336, 179] on div "36B-028.59" at bounding box center [366, 180] width 121 height 9
click at [329, 182] on input "Tài xế" at bounding box center [363, 178] width 115 height 12
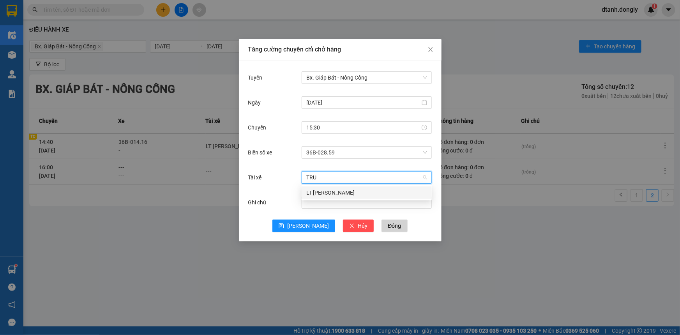
type input "TRUO"
click at [335, 194] on div "LT Nguyễn Văn Trường" at bounding box center [366, 192] width 121 height 9
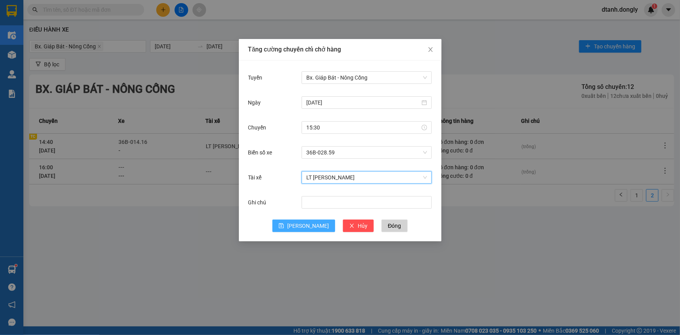
click at [303, 225] on button "[PERSON_NAME]" at bounding box center [304, 225] width 63 height 12
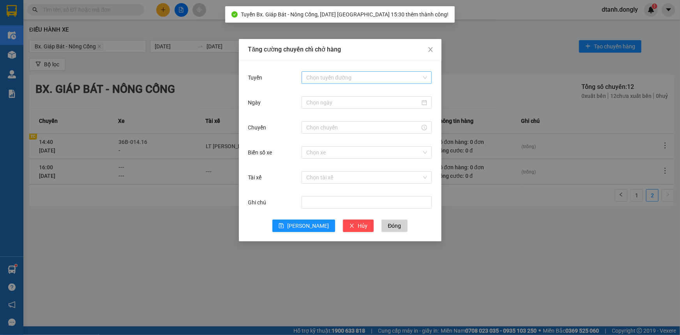
click at [331, 76] on input "Tuyến" at bounding box center [363, 78] width 115 height 12
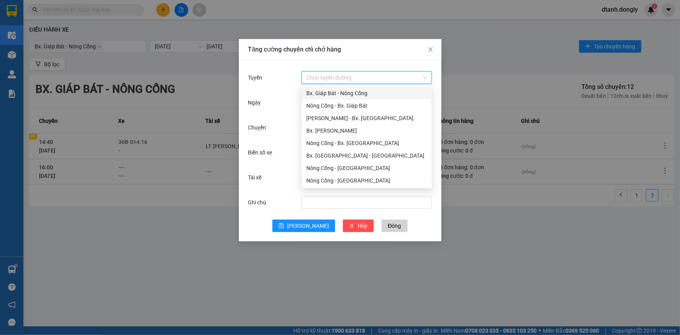
click at [481, 82] on div "Tăng cường chuyến chỉ chở hàng Tuyến Chọn tuyến đường Ngày Chuyến Biển số xe Ch…" at bounding box center [340, 167] width 680 height 335
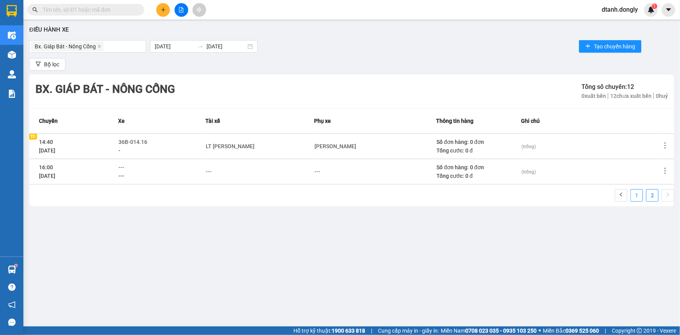
click at [638, 194] on link "1" at bounding box center [637, 195] width 12 height 12
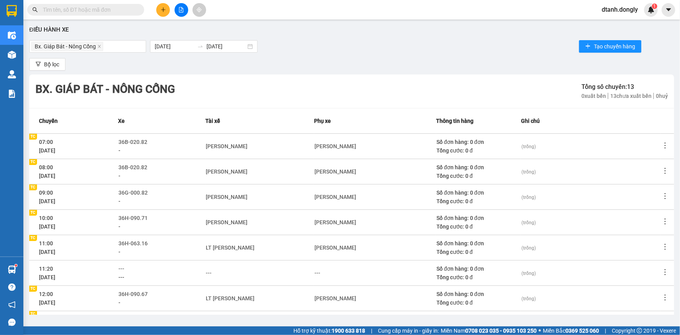
scroll to position [104, 0]
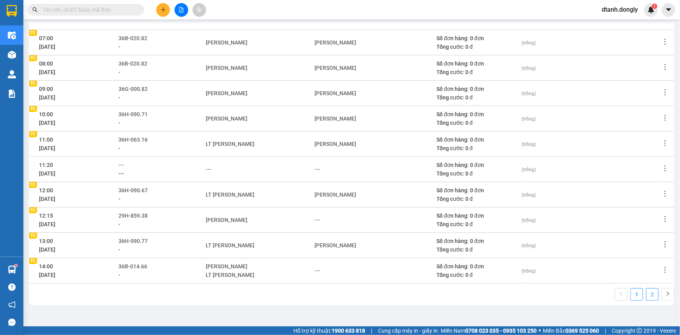
click at [651, 292] on link "2" at bounding box center [653, 295] width 12 height 12
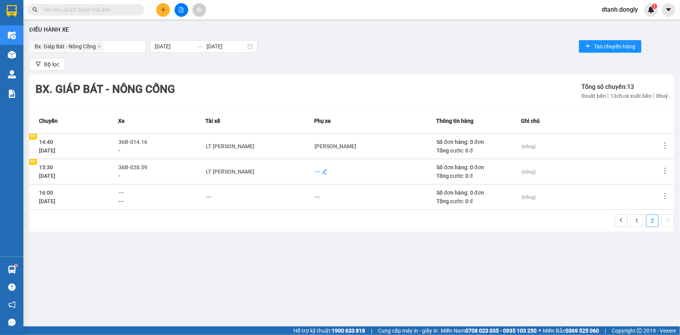
click at [317, 171] on div "---" at bounding box center [318, 171] width 6 height 9
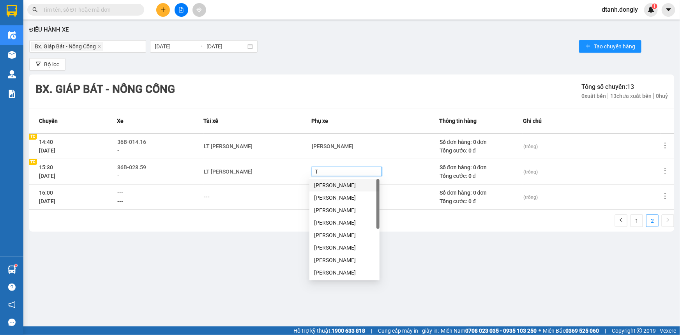
type input "TU"
click at [333, 196] on div "Lê Văn Tuấn" at bounding box center [344, 197] width 61 height 9
click at [444, 276] on div "Điều hành xe Bx. Giáp Bát - Nông Cống 12/10/2025 12/10/2025 Tạo chuyến hàng Bộ …" at bounding box center [351, 168] width 649 height 291
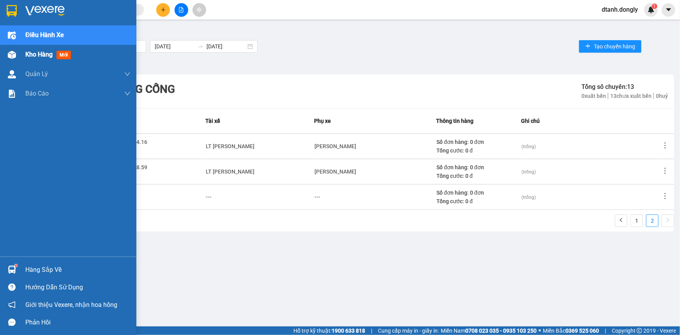
click at [29, 52] on span "Kho hàng" at bounding box center [38, 54] width 27 height 7
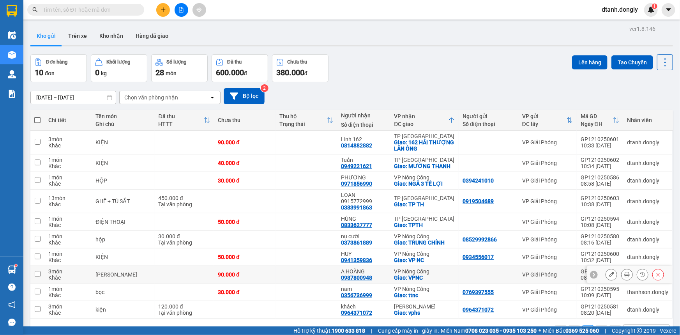
scroll to position [35, 0]
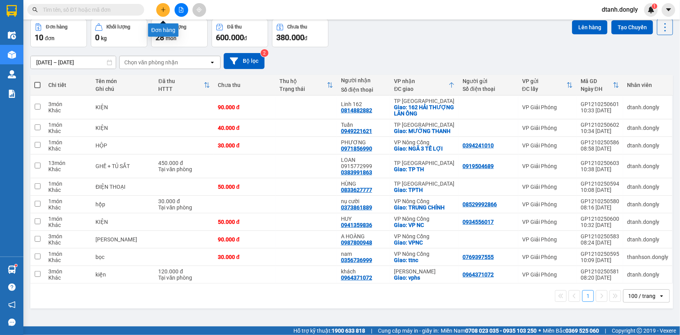
drag, startPoint x: 165, startPoint y: 9, endPoint x: 161, endPoint y: 12, distance: 5.0
click at [161, 12] on button at bounding box center [163, 10] width 14 height 14
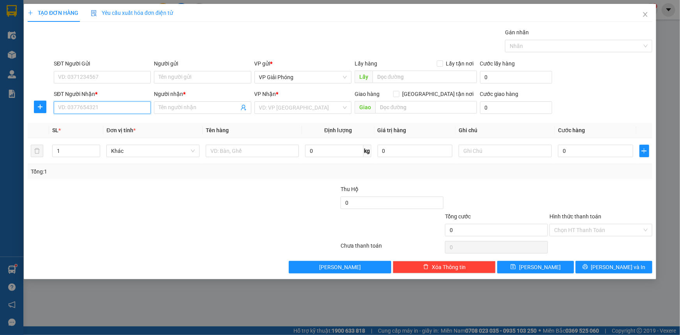
click at [106, 107] on input "SĐT Người Nhận *" at bounding box center [102, 107] width 97 height 12
type input "0933838226"
click at [176, 105] on input "Người nhận *" at bounding box center [199, 107] width 80 height 9
click at [311, 108] on input "search" at bounding box center [300, 108] width 82 height 12
click at [209, 107] on input "KV P" at bounding box center [199, 107] width 80 height 9
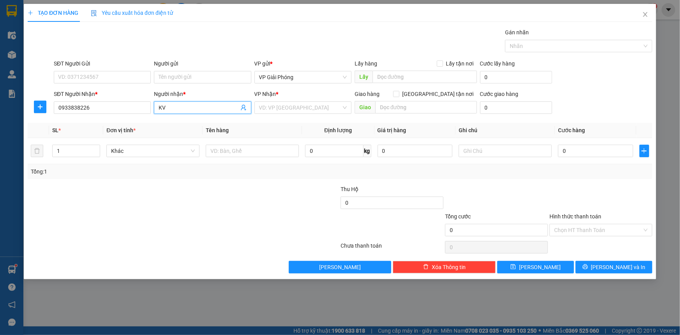
type input "K"
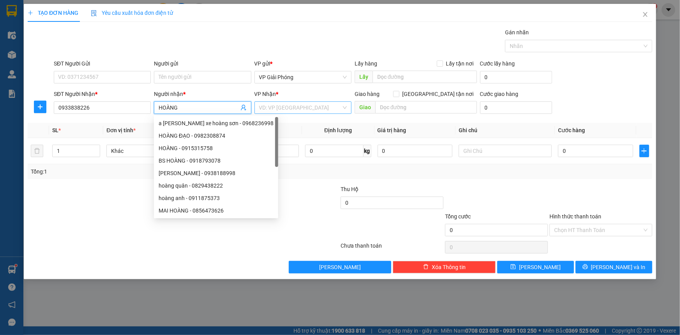
type input "HOÀNG"
drag, startPoint x: 268, startPoint y: 106, endPoint x: 273, endPoint y: 111, distance: 6.6
click at [268, 106] on input "search" at bounding box center [300, 108] width 82 height 12
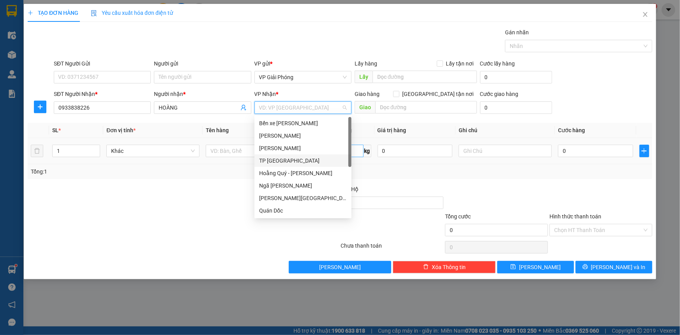
drag, startPoint x: 283, startPoint y: 162, endPoint x: 312, endPoint y: 149, distance: 31.9
click at [285, 162] on div "TP [GEOGRAPHIC_DATA]" at bounding box center [303, 160] width 88 height 9
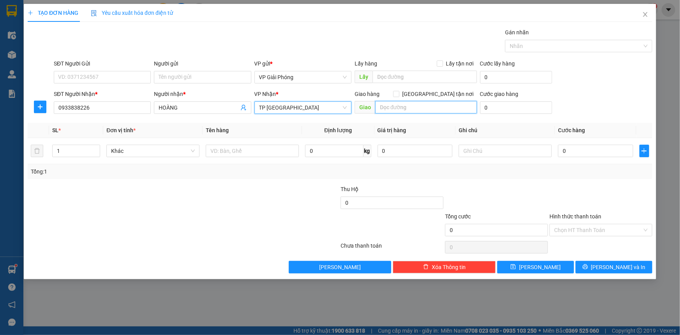
click at [435, 110] on input "text" at bounding box center [426, 107] width 102 height 12
type input "TP TH"
click at [399, 96] on input "[GEOGRAPHIC_DATA] tận nơi" at bounding box center [395, 93] width 5 height 5
checkbox input "true"
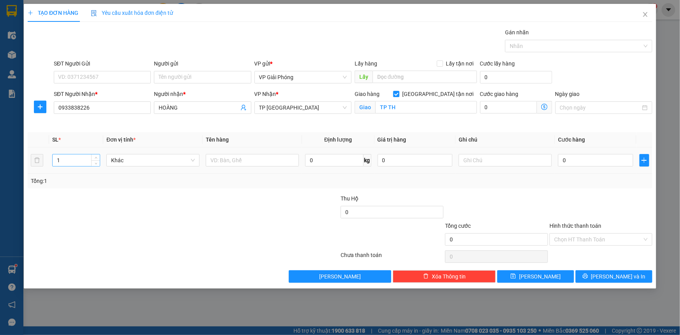
drag, startPoint x: 56, startPoint y: 165, endPoint x: 61, endPoint y: 163, distance: 4.9
click at [59, 164] on input "1" at bounding box center [76, 160] width 47 height 12
type input "2"
click at [96, 155] on span "Increase Value" at bounding box center [95, 157] width 9 height 7
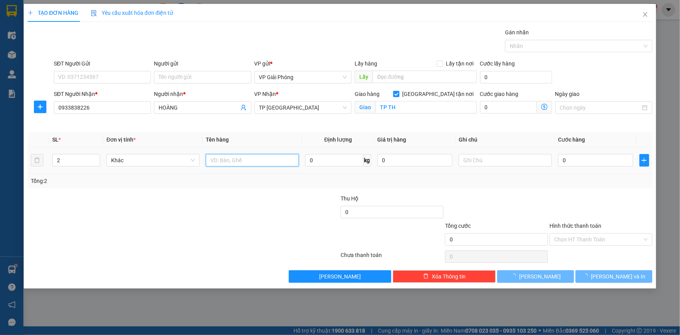
click at [250, 163] on input "text" at bounding box center [252, 160] width 93 height 12
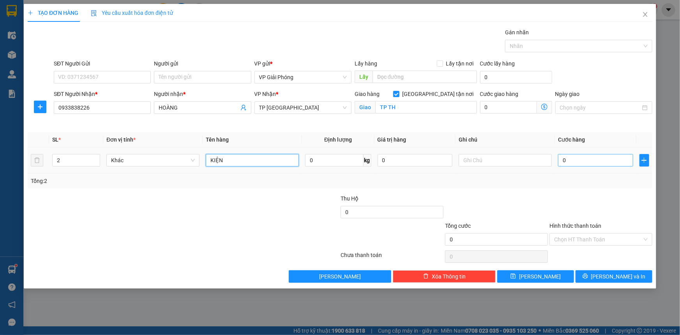
type input "KIỆN"
click at [585, 160] on input "0" at bounding box center [595, 160] width 75 height 12
type input "8"
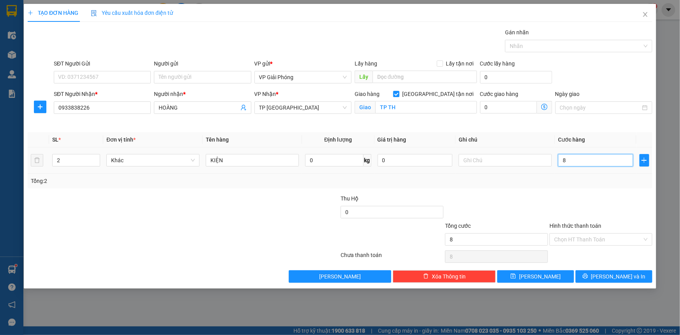
type input "80"
click at [549, 48] on div at bounding box center [575, 45] width 136 height 9
type input "80.000"
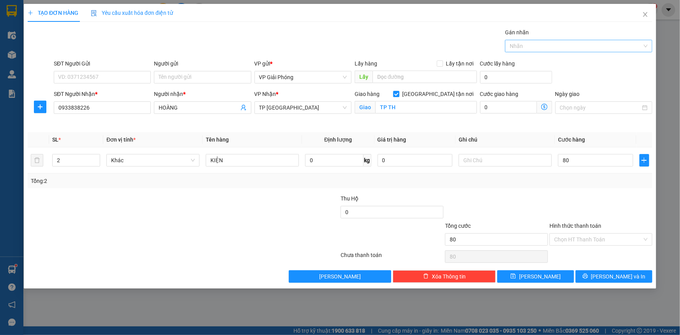
type input "80.000"
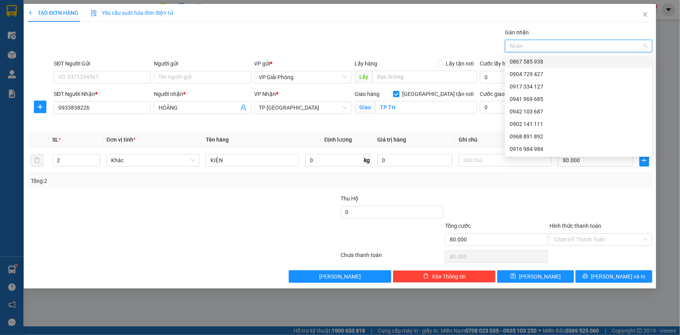
drag, startPoint x: 548, startPoint y: 60, endPoint x: 584, endPoint y: 115, distance: 65.6
click at [548, 61] on div "0867 585 938" at bounding box center [579, 61] width 138 height 9
drag, startPoint x: 614, startPoint y: 279, endPoint x: 604, endPoint y: 267, distance: 16.3
click at [614, 279] on span "[PERSON_NAME] và In" at bounding box center [618, 276] width 55 height 9
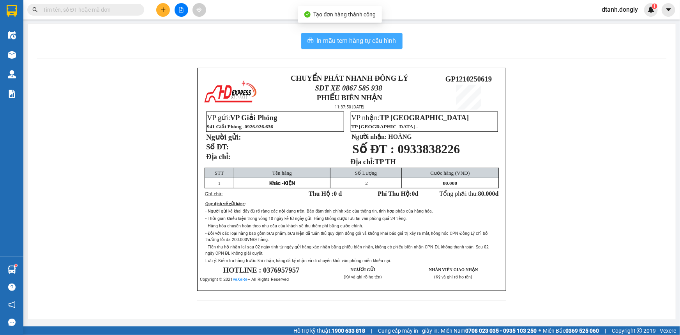
click at [374, 37] on span "In mẫu tem hàng tự cấu hình" at bounding box center [357, 41] width 80 height 10
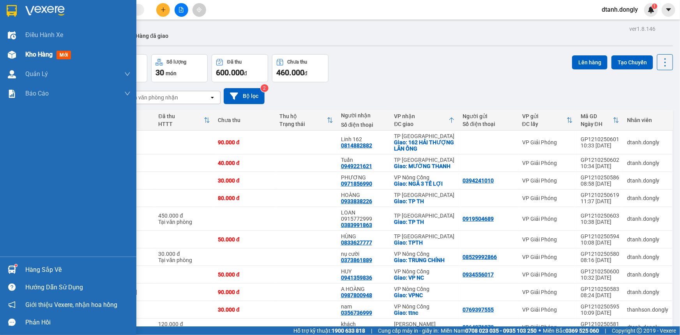
drag, startPoint x: 34, startPoint y: 34, endPoint x: 116, endPoint y: 44, distance: 83.4
click at [36, 34] on span "Điều hành xe" at bounding box center [44, 35] width 38 height 10
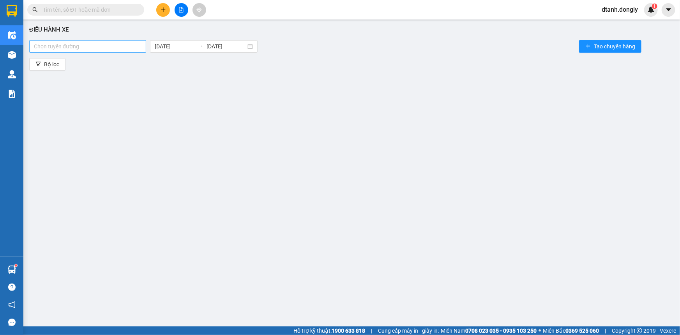
click at [138, 47] on div at bounding box center [87, 46] width 113 height 9
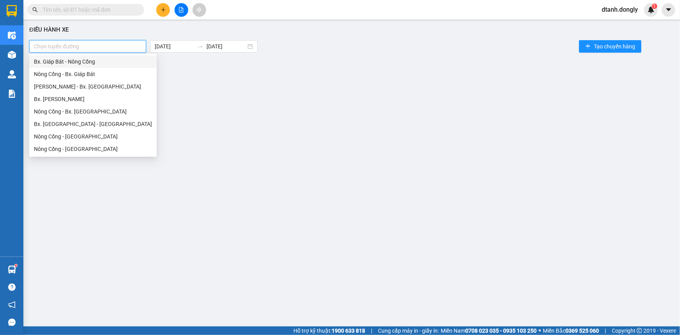
drag, startPoint x: 132, startPoint y: 60, endPoint x: 133, endPoint y: 65, distance: 4.7
click at [132, 61] on div "Bx. Giáp Bát - Nông Cống" at bounding box center [93, 61] width 118 height 9
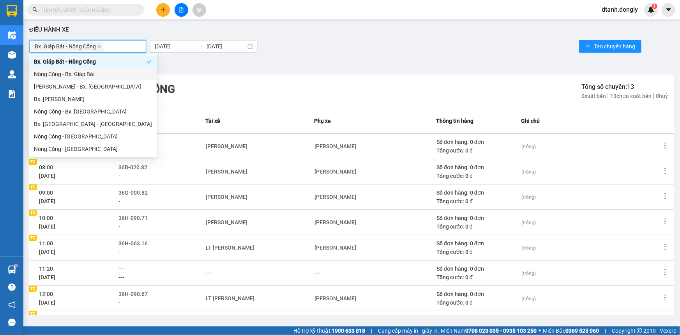
scroll to position [104, 0]
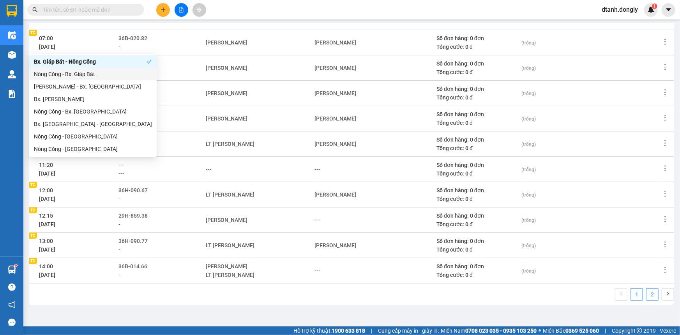
click at [648, 292] on link "2" at bounding box center [653, 295] width 12 height 12
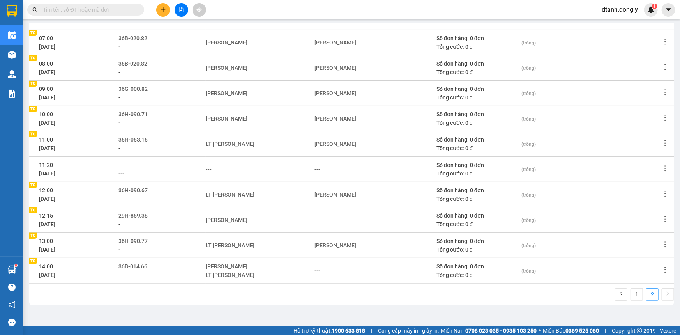
scroll to position [0, 0]
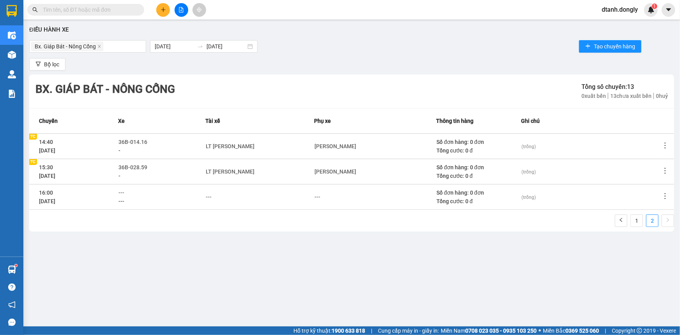
click at [350, 140] on td "Ngô Ngọc Chiến" at bounding box center [375, 145] width 122 height 25
click at [352, 147] on div "Ngô Ngọc Chiến" at bounding box center [336, 146] width 42 height 9
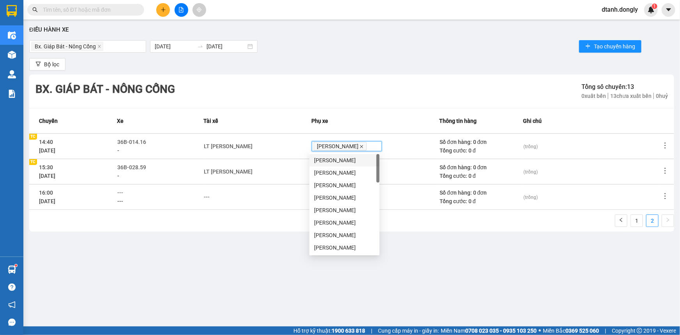
click at [360, 147] on icon "close" at bounding box center [362, 147] width 4 height 4
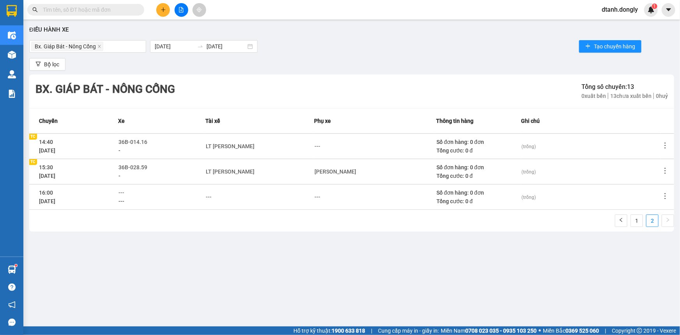
click at [264, 148] on div "LT Nguyễn Ngọc Đại" at bounding box center [260, 146] width 108 height 9
click at [255, 147] on div "LT Nguyễn Ngọc Đại" at bounding box center [230, 146] width 49 height 9
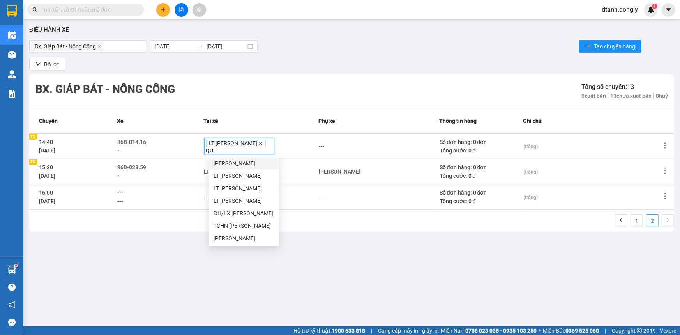
type input "QUY"
click at [249, 190] on div "Quách Văn Quyền" at bounding box center [244, 188] width 61 height 9
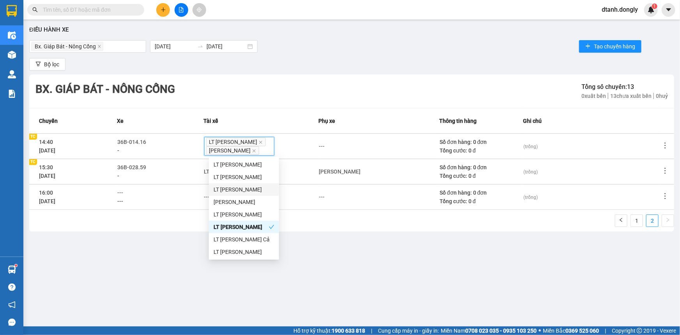
click at [361, 244] on div "Điều hành xe Bx. Giáp Bát - Nông Cống 12/10/2025 12/10/2025 Tạo chuyến hàng Bộ …" at bounding box center [351, 168] width 649 height 291
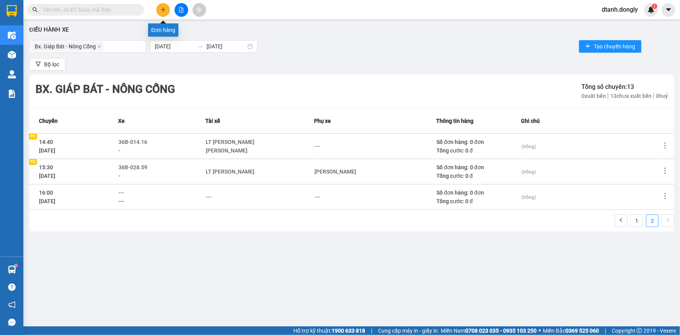
click at [163, 12] on icon "plus" at bounding box center [163, 9] width 5 height 5
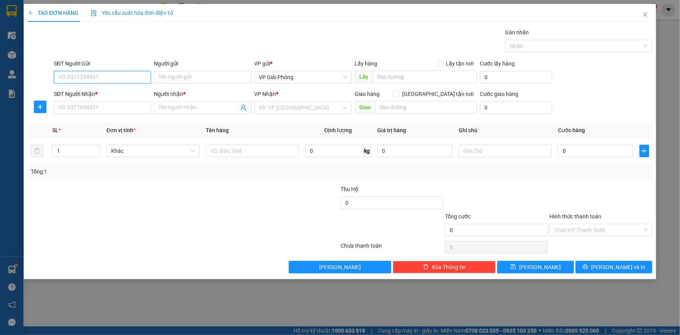
click at [93, 74] on input "SĐT Người Gửi" at bounding box center [102, 77] width 97 height 12
type input "0972241559"
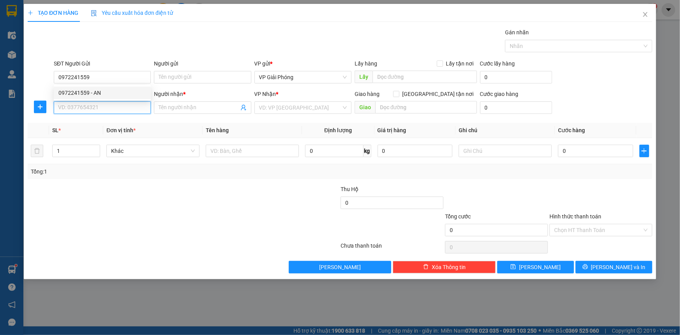
drag, startPoint x: 67, startPoint y: 106, endPoint x: 88, endPoint y: 104, distance: 21.6
click at [67, 106] on input "SĐT Người Nhận *" at bounding box center [102, 107] width 97 height 12
drag, startPoint x: 91, startPoint y: 76, endPoint x: 58, endPoint y: 80, distance: 33.3
click at [58, 80] on input "0972241559" at bounding box center [102, 77] width 97 height 12
type input "0972241559"
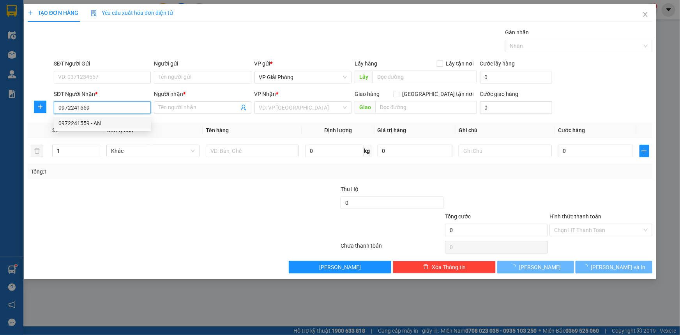
click at [87, 105] on input "0972241559" at bounding box center [102, 107] width 97 height 12
click at [92, 123] on div "0972241559 - AN" at bounding box center [102, 123] width 88 height 9
type input "AN"
checkbox input "true"
type input "VP H S"
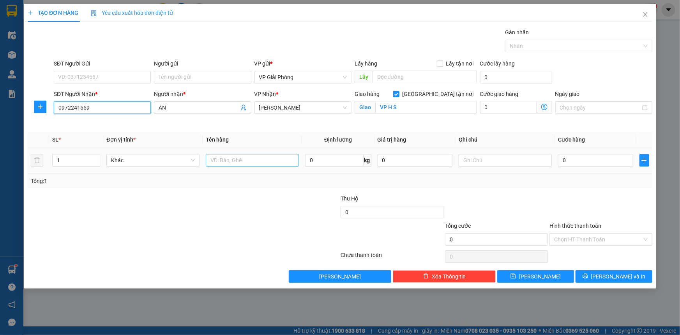
type input "0972241559"
click at [226, 160] on input "text" at bounding box center [252, 160] width 93 height 12
type input "kiện"
click at [571, 163] on input "0" at bounding box center [595, 160] width 75 height 12
type input "5"
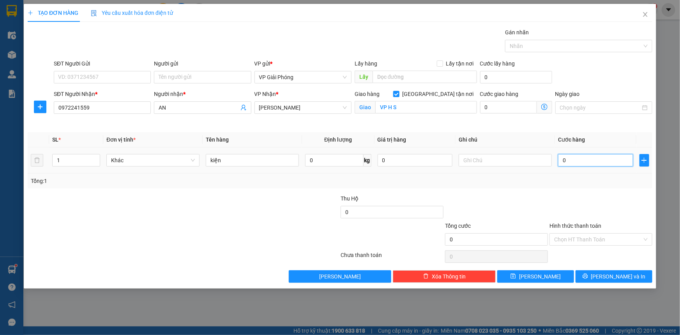
type input "5"
type input "50"
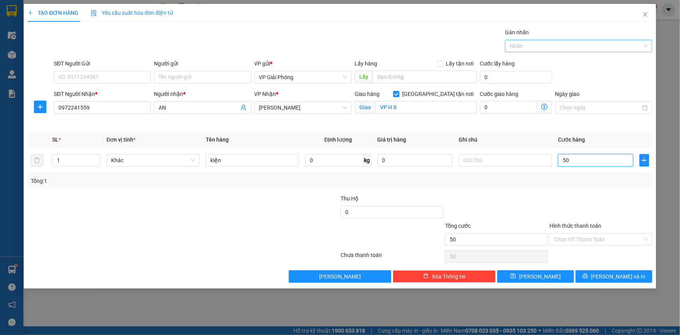
click at [536, 42] on div at bounding box center [575, 45] width 136 height 9
type input "50.000"
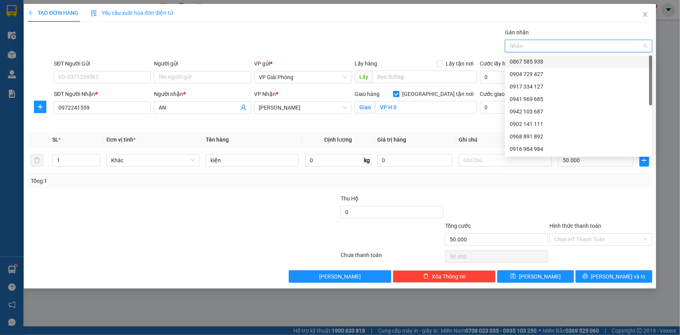
drag, startPoint x: 545, startPoint y: 61, endPoint x: 573, endPoint y: 106, distance: 53.1
click at [545, 61] on div "0867 585 938" at bounding box center [579, 61] width 138 height 9
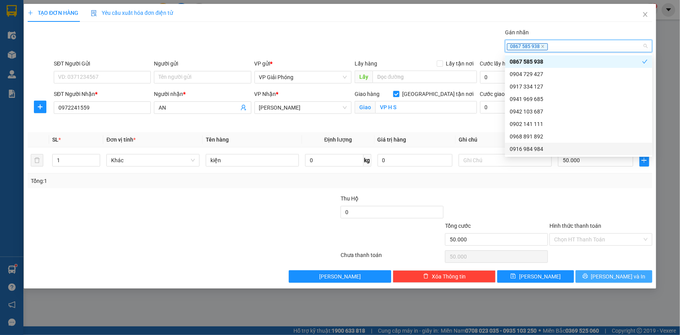
click at [607, 276] on span "[PERSON_NAME] và In" at bounding box center [618, 276] width 55 height 9
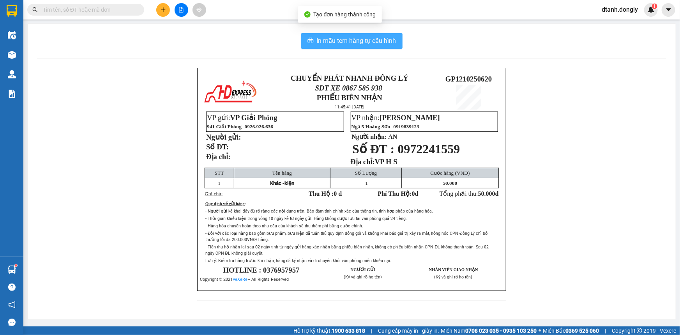
click at [337, 42] on span "In mẫu tem hàng tự cấu hình" at bounding box center [357, 41] width 80 height 10
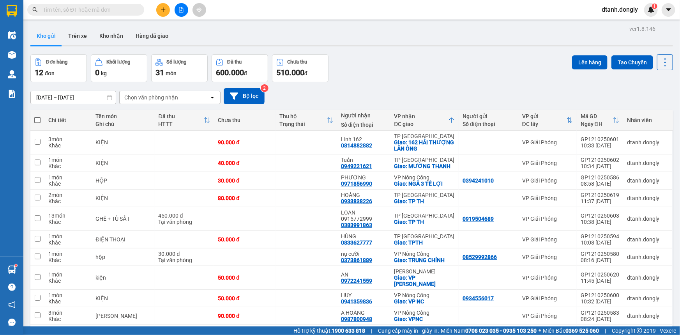
click at [163, 6] on button at bounding box center [163, 10] width 14 height 14
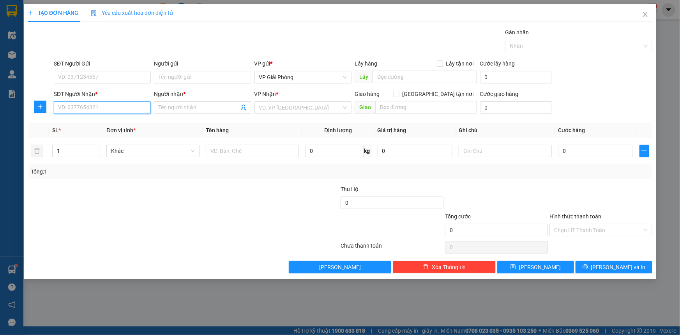
click at [117, 109] on input "SĐT Người Nhận *" at bounding box center [102, 107] width 97 height 12
click at [175, 109] on input "Người nhận *" at bounding box center [199, 107] width 80 height 9
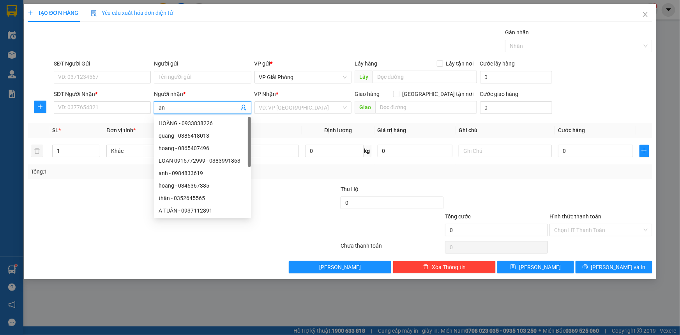
type input "a"
type input "AN"
click at [132, 111] on input "SĐT Người Nhận *" at bounding box center [102, 107] width 97 height 12
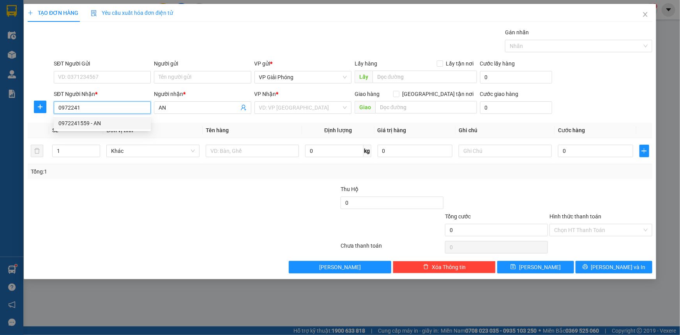
drag, startPoint x: 101, startPoint y: 121, endPoint x: 107, endPoint y: 122, distance: 5.5
click at [102, 121] on div "0972241559 - AN" at bounding box center [102, 123] width 88 height 9
type input "0972241559"
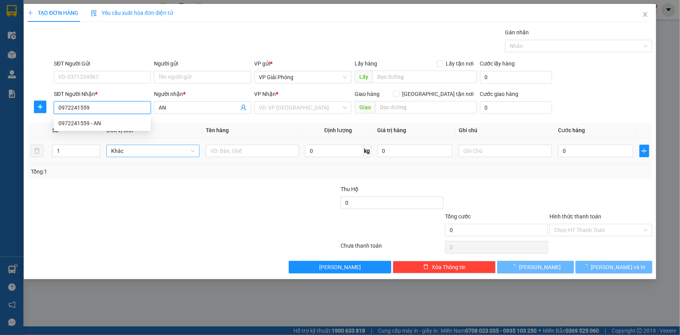
checkbox input "true"
type input "VP H S"
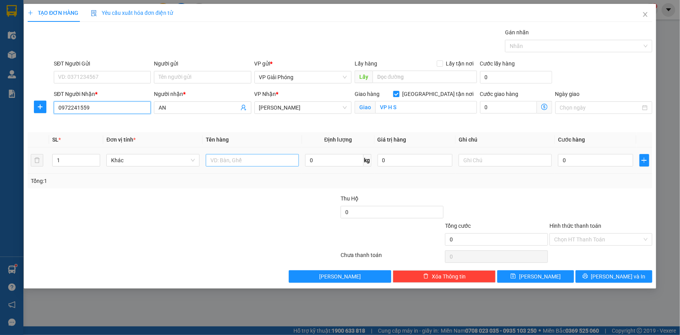
type input "0972241559"
click at [227, 159] on input "text" at bounding box center [252, 160] width 93 height 12
click at [581, 158] on input "0" at bounding box center [595, 160] width 75 height 12
click at [565, 49] on div at bounding box center [575, 45] width 136 height 9
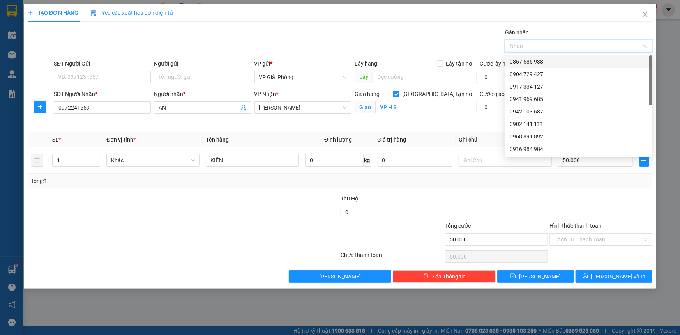
click at [564, 62] on div "0867 585 938" at bounding box center [579, 61] width 138 height 9
click at [595, 238] on input "Hình thức thanh toán" at bounding box center [598, 240] width 88 height 12
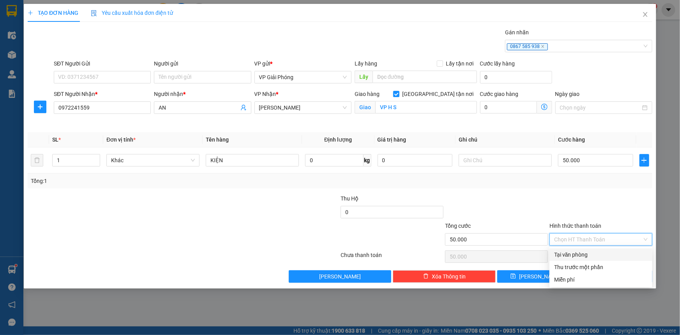
drag, startPoint x: 599, startPoint y: 255, endPoint x: 611, endPoint y: 266, distance: 15.8
click at [599, 257] on div "Tại văn phòng" at bounding box center [601, 254] width 94 height 9
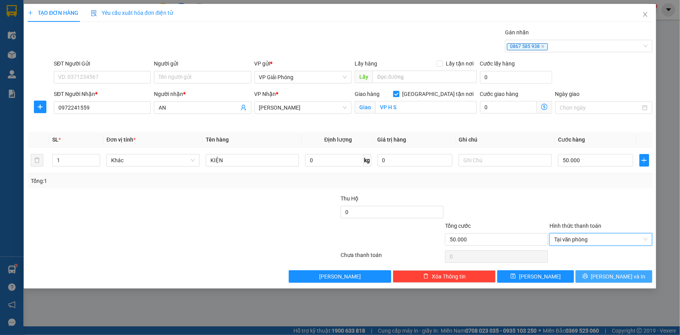
drag, startPoint x: 616, startPoint y: 277, endPoint x: 575, endPoint y: 256, distance: 46.6
click at [616, 277] on span "[PERSON_NAME] và In" at bounding box center [618, 276] width 55 height 9
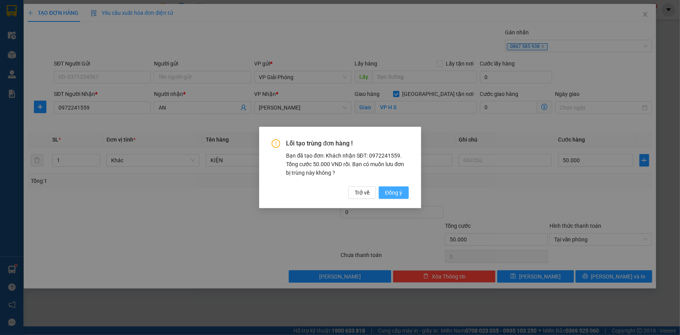
click at [388, 194] on span "Đồng ý" at bounding box center [393, 192] width 17 height 9
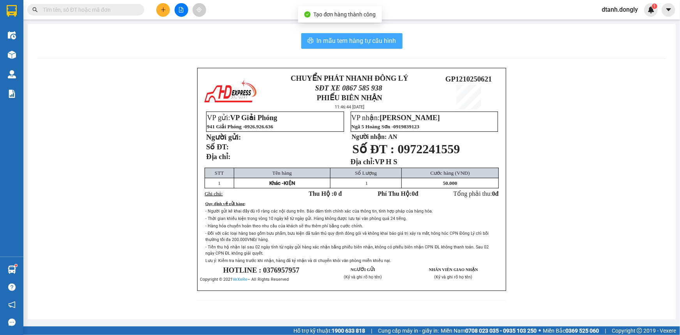
drag, startPoint x: 334, startPoint y: 38, endPoint x: 348, endPoint y: 31, distance: 16.0
click at [335, 38] on span "In mẫu tem hàng tự cấu hình" at bounding box center [357, 41] width 80 height 10
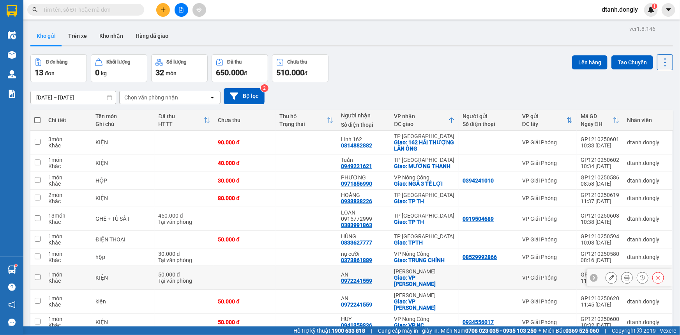
scroll to position [35, 0]
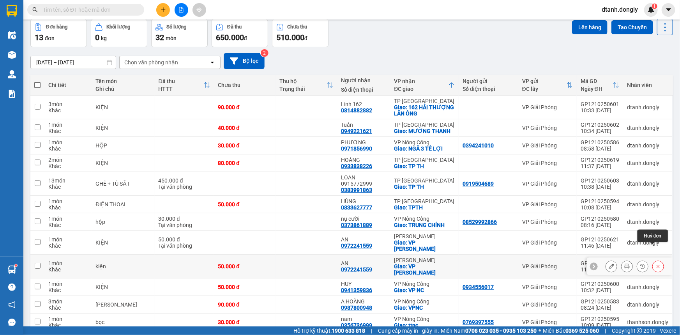
click at [656, 264] on icon at bounding box center [658, 266] width 5 height 5
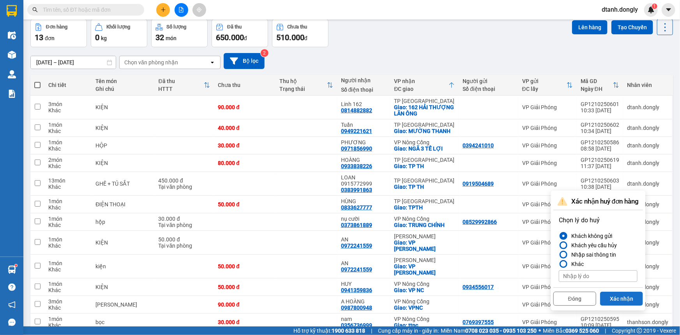
click at [619, 296] on button "Xác nhận" at bounding box center [621, 299] width 43 height 14
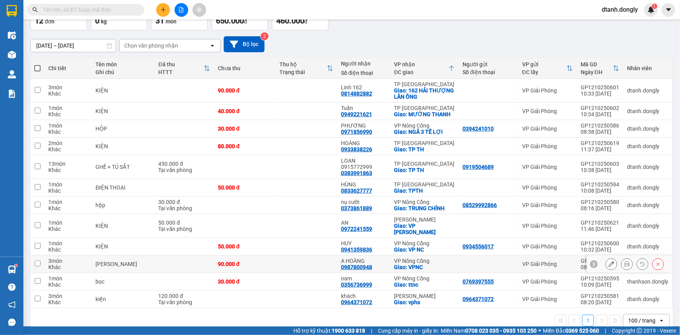
scroll to position [0, 0]
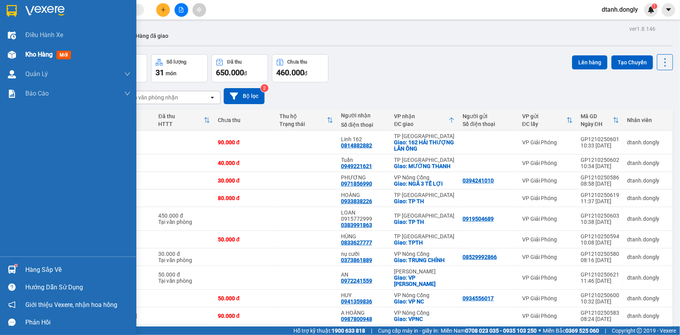
click at [35, 54] on span "Kho hàng" at bounding box center [38, 54] width 27 height 7
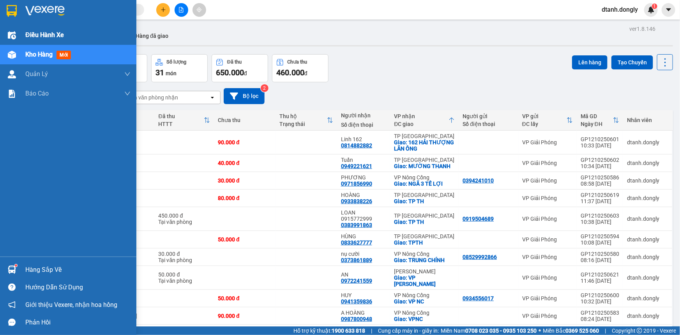
click at [38, 34] on span "Điều hành xe" at bounding box center [44, 35] width 39 height 10
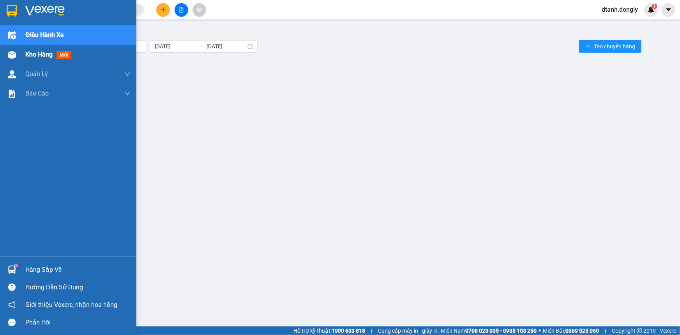
click at [34, 56] on span "Kho hàng" at bounding box center [38, 54] width 27 height 7
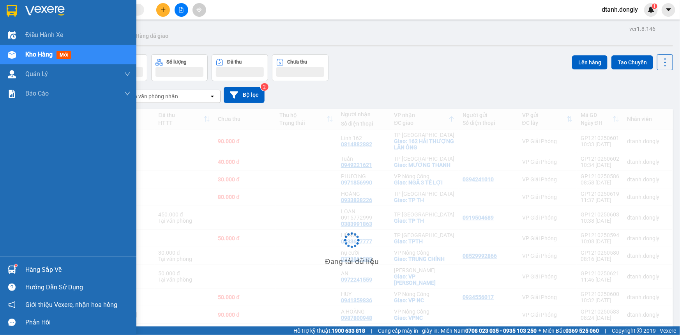
click at [30, 51] on span "Kho hàng" at bounding box center [38, 54] width 27 height 7
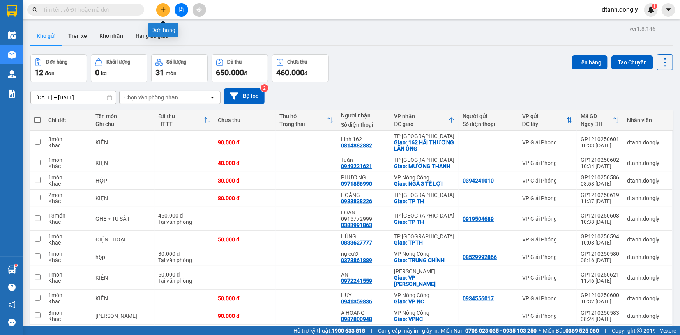
click at [161, 9] on icon "plus" at bounding box center [163, 9] width 4 height 0
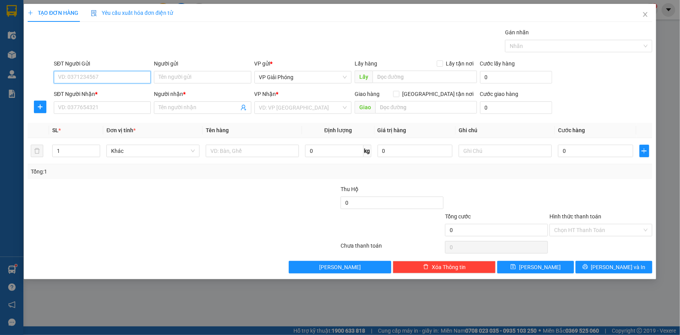
click at [104, 79] on input "SĐT Người Gửi" at bounding box center [102, 77] width 97 height 12
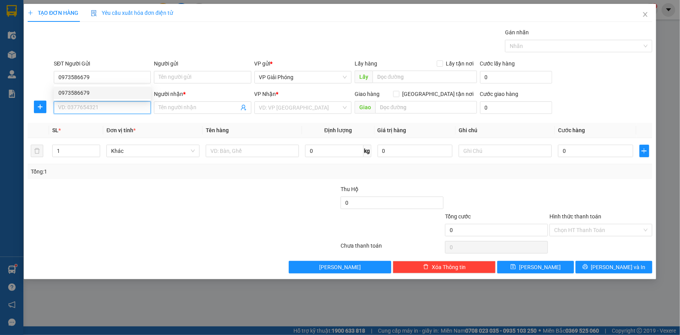
click at [95, 109] on input "SĐT Người Nhận *" at bounding box center [102, 107] width 97 height 12
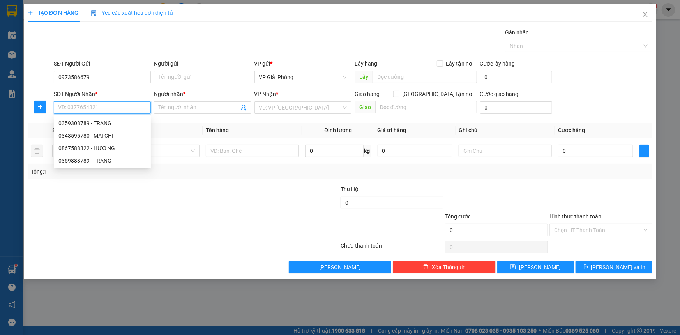
click at [109, 109] on input "SĐT Người Nhận *" at bounding box center [102, 107] width 97 height 12
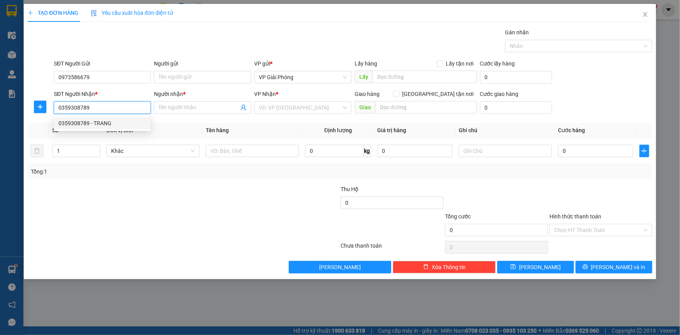
drag, startPoint x: 101, startPoint y: 121, endPoint x: 112, endPoint y: 116, distance: 11.3
click at [101, 121] on div "0359308789 - TRANG" at bounding box center [102, 123] width 88 height 9
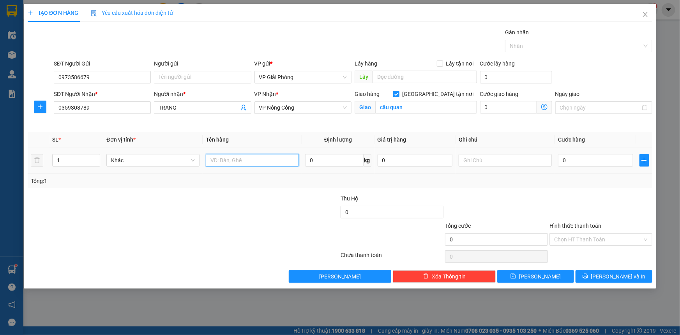
click at [223, 159] on input "text" at bounding box center [252, 160] width 93 height 12
click at [211, 160] on input "mĩ phẩm" at bounding box center [252, 160] width 93 height 12
click at [567, 156] on input "0" at bounding box center [595, 160] width 75 height 12
click at [536, 46] on div at bounding box center [575, 45] width 136 height 9
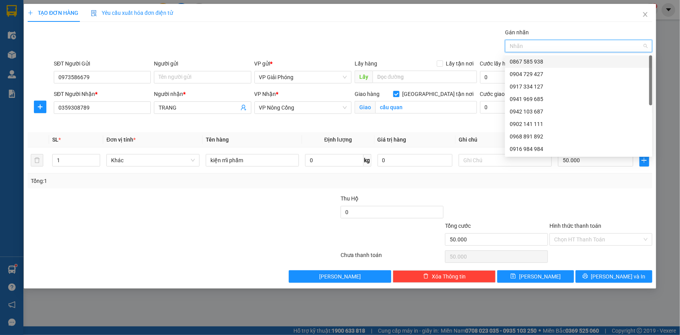
click at [542, 60] on div "0867 585 938" at bounding box center [579, 61] width 138 height 9
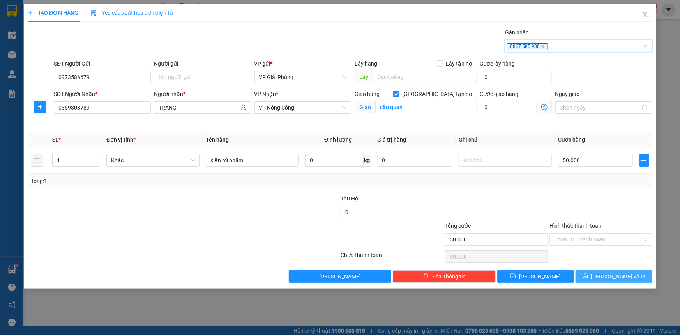
click at [597, 273] on button "[PERSON_NAME] và In" at bounding box center [614, 276] width 77 height 12
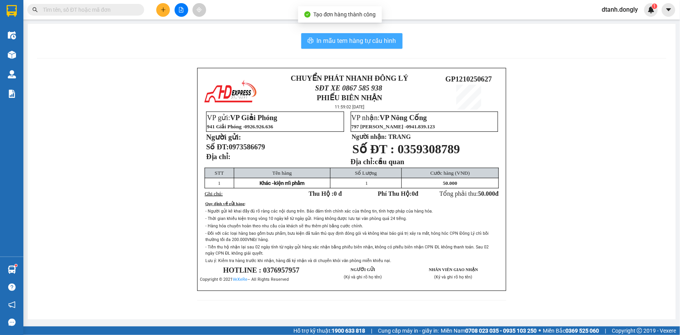
click at [363, 41] on span "In mẫu tem hàng tự cấu hình" at bounding box center [357, 41] width 80 height 10
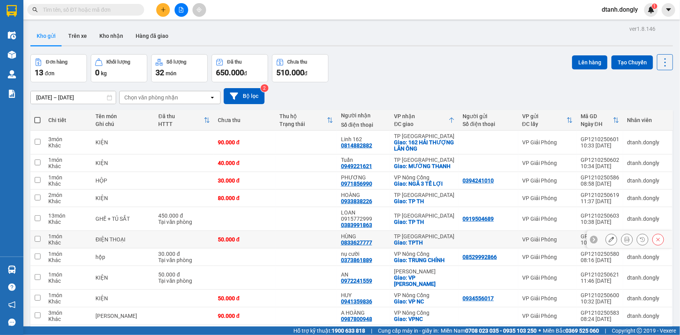
scroll to position [70, 0]
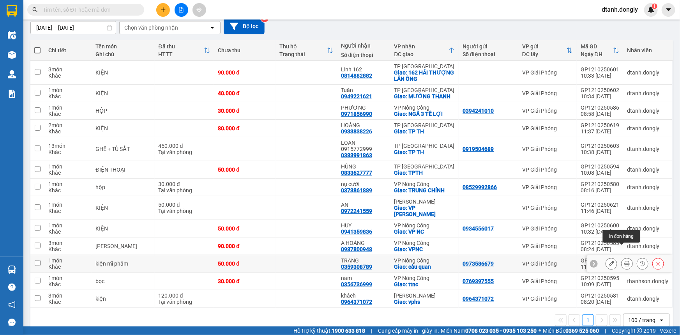
click at [625, 261] on icon at bounding box center [627, 263] width 5 height 5
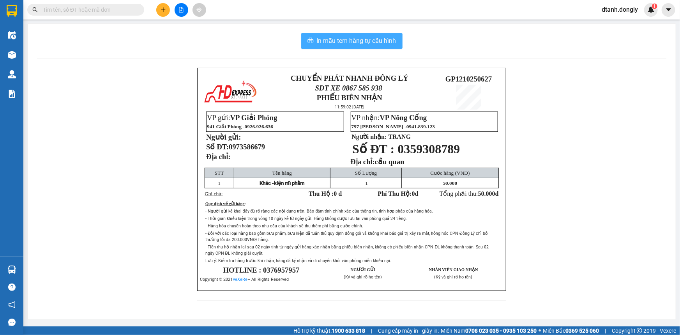
click at [362, 39] on span "In mẫu tem hàng tự cấu hình" at bounding box center [357, 41] width 80 height 10
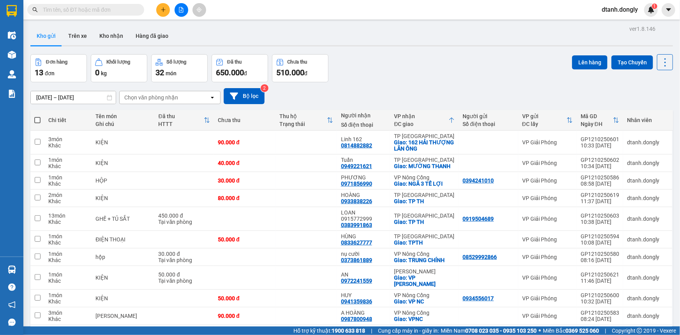
click at [449, 118] on icon at bounding box center [452, 120] width 6 height 6
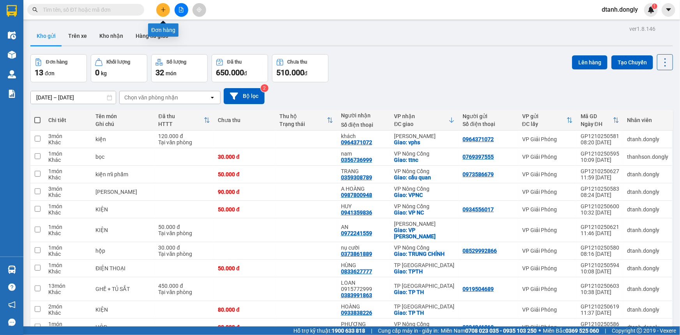
click at [161, 9] on icon "plus" at bounding box center [163, 9] width 4 height 0
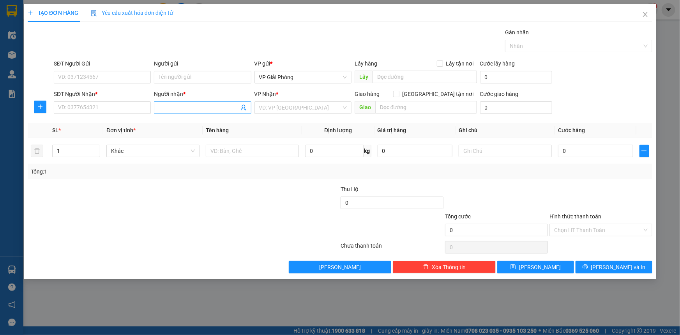
click at [178, 109] on input "Người nhận *" at bounding box center [199, 107] width 80 height 9
type input "c sao"
click at [187, 121] on div "C SAO - 0965497772" at bounding box center [203, 123] width 88 height 9
type input "0965497772"
type input "C SAO"
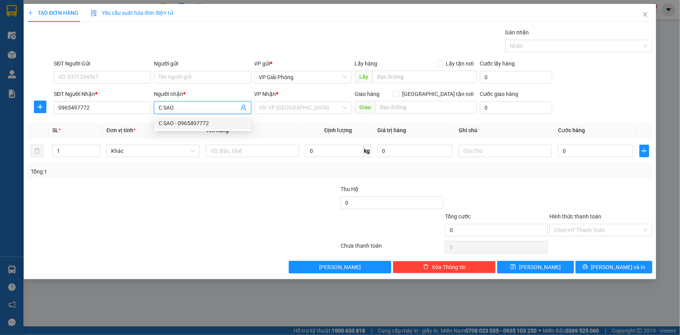
checkbox input "true"
type input "282 hải thượng lãn ông"
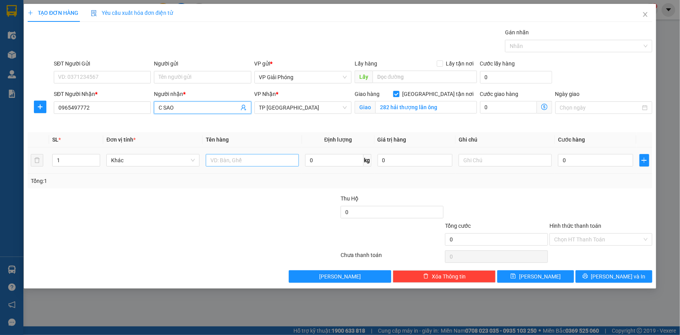
type input "C SAO"
click at [226, 164] on input "text" at bounding box center [252, 160] width 93 height 12
type input "kiện"
click at [575, 160] on input "0" at bounding box center [595, 160] width 75 height 12
type input "3"
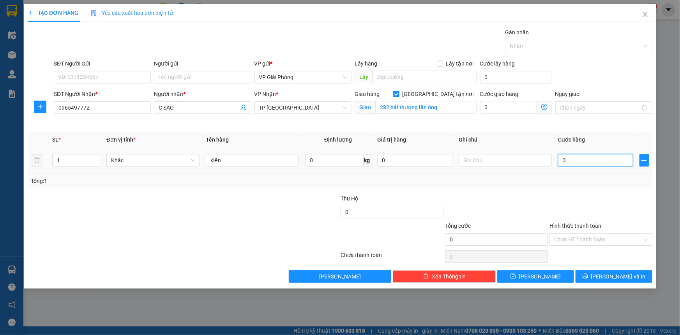
type input "3"
type input "30"
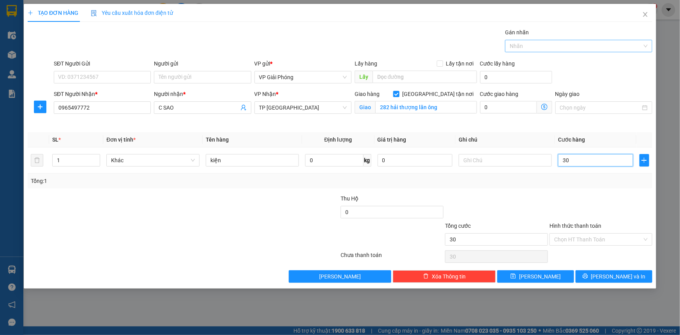
click at [539, 46] on div at bounding box center [575, 45] width 136 height 9
type input "30.000"
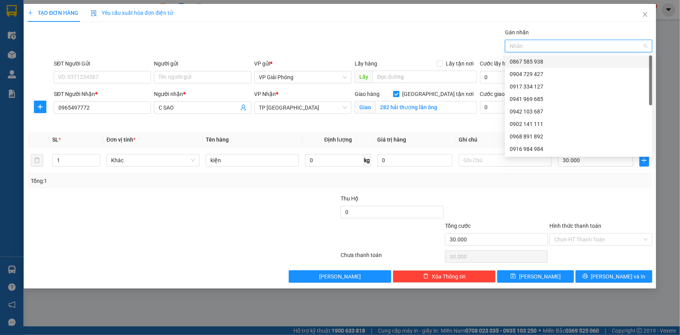
click at [546, 62] on div "0867 585 938" at bounding box center [579, 61] width 138 height 9
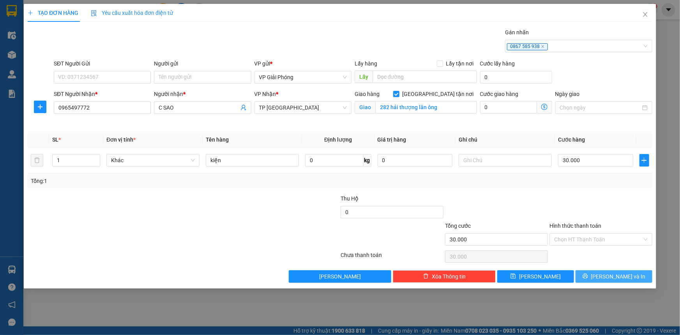
click at [613, 276] on span "[PERSON_NAME] và In" at bounding box center [618, 276] width 55 height 9
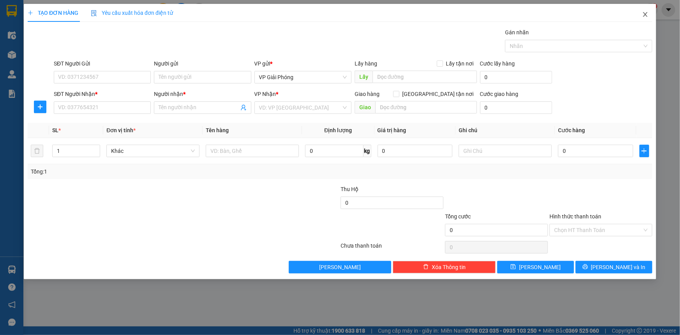
click at [646, 14] on icon "close" at bounding box center [645, 14] width 4 height 5
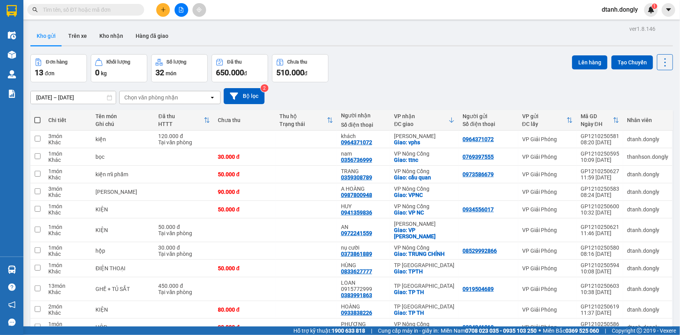
click at [449, 117] on icon at bounding box center [452, 120] width 6 height 6
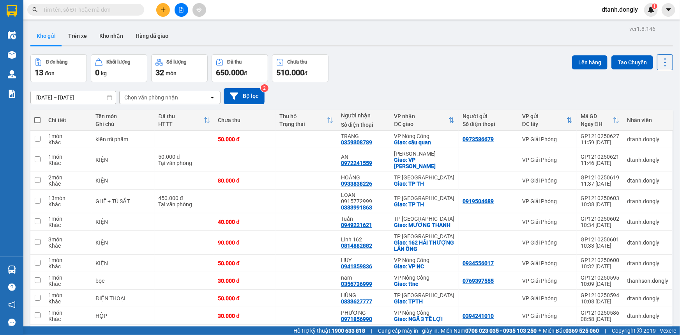
click at [159, 11] on button at bounding box center [163, 10] width 14 height 14
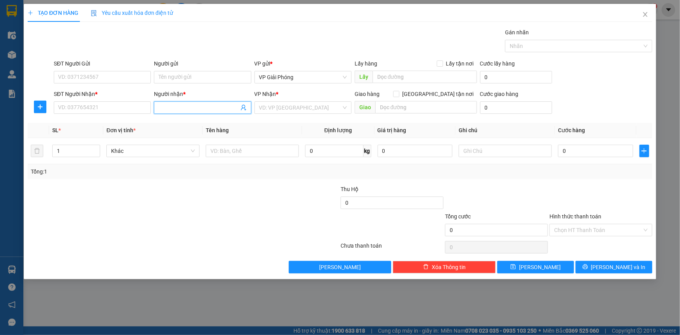
click at [166, 108] on input "Người nhận *" at bounding box center [199, 107] width 80 height 9
type input "d"
type input "đào nc"
click at [198, 122] on div "ĐÀO NC - 0987151059" at bounding box center [203, 123] width 88 height 9
type input "0987151059"
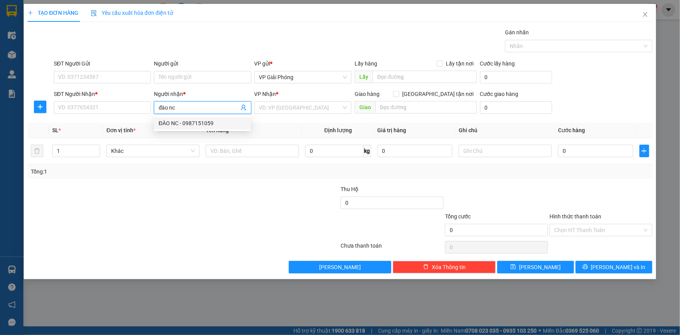
type input "ĐÀO NC"
checkbox input "true"
type input "TT NÔNG CỐNG"
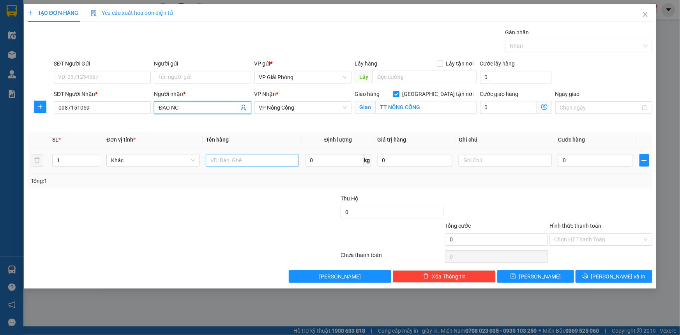
type input "ĐÀO NC"
click at [243, 165] on input "text" at bounding box center [252, 160] width 93 height 12
type input "kiện"
click at [593, 161] on input "0" at bounding box center [595, 160] width 75 height 12
type input "3"
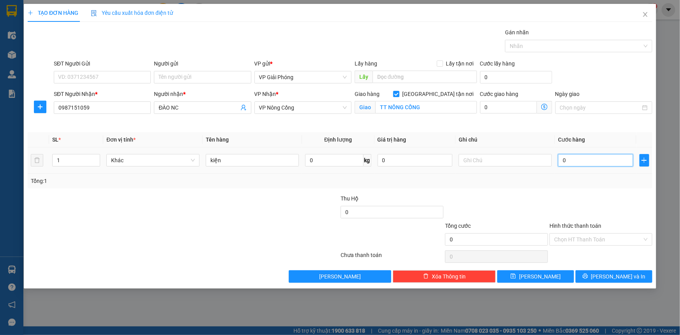
type input "3"
type input "30"
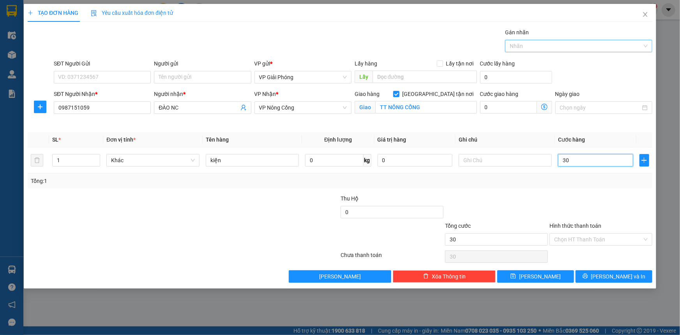
click at [547, 48] on div at bounding box center [575, 45] width 136 height 9
type input "30.000"
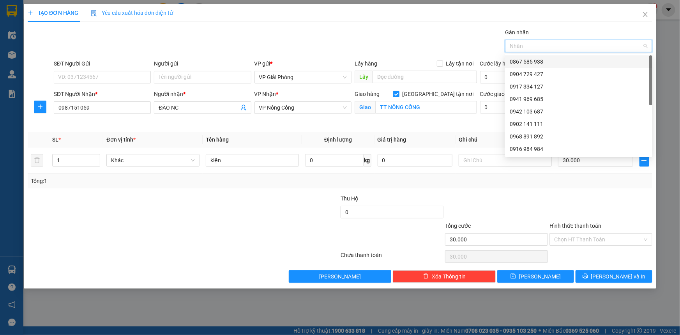
click at [549, 58] on div "0867 585 938" at bounding box center [579, 61] width 138 height 9
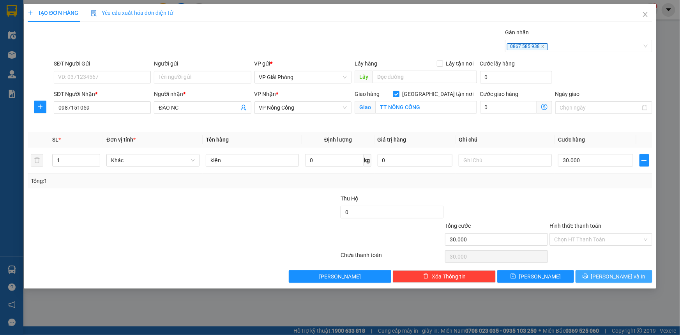
click at [608, 274] on span "[PERSON_NAME] và In" at bounding box center [618, 276] width 55 height 9
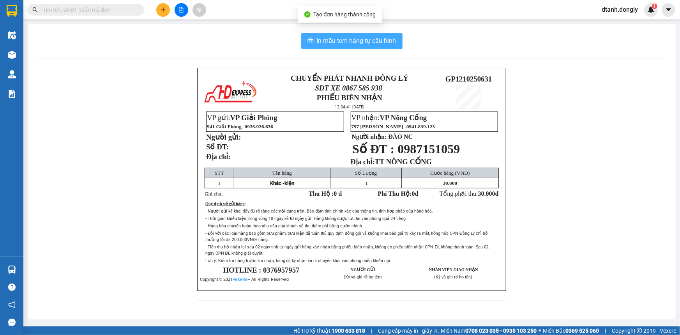
click at [366, 42] on span "In mẫu tem hàng tự cấu hình" at bounding box center [357, 41] width 80 height 10
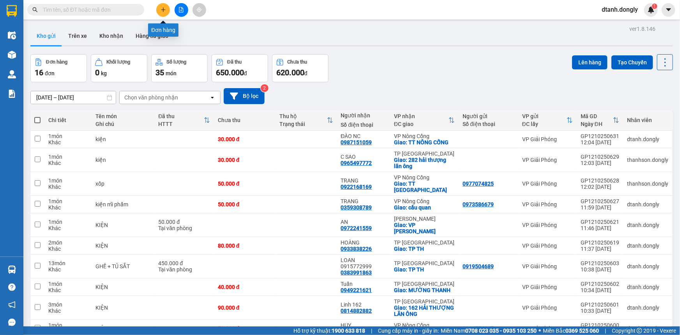
click at [163, 8] on icon "plus" at bounding box center [163, 9] width 0 height 4
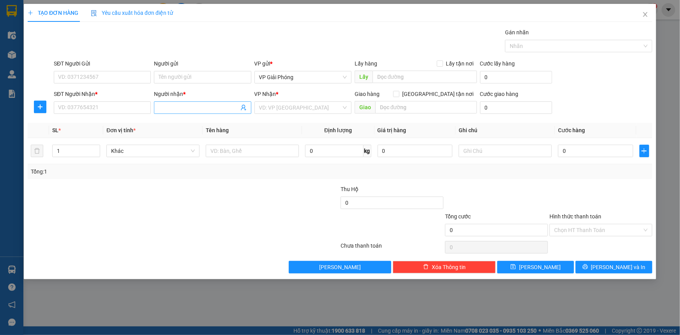
click at [203, 106] on input "Người nhận *" at bounding box center [199, 107] width 80 height 9
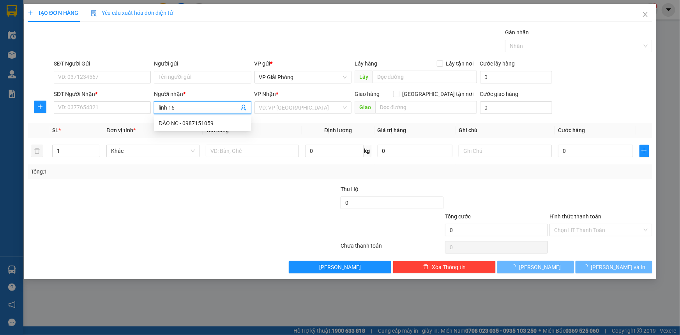
type input "linh 162"
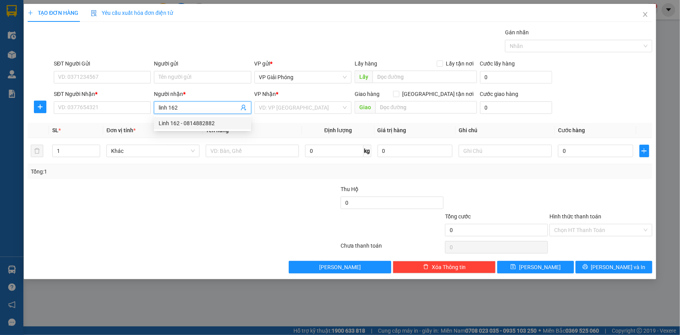
click at [201, 122] on div "Linh 162 - 0814882882" at bounding box center [203, 123] width 88 height 9
type input "0814882882"
type input "Linh 162"
checkbox input "true"
type input "162 HẢI THƯỢNG LÃN ÔNG"
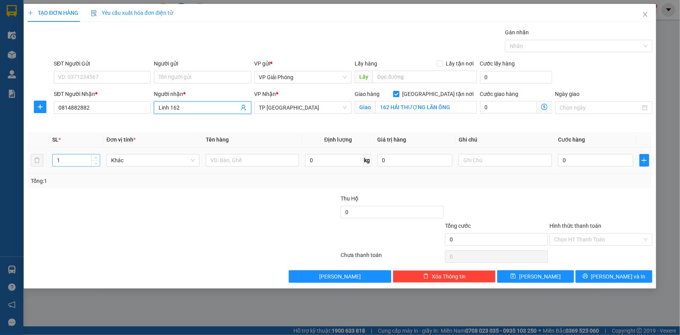
type input "Linh 162"
drag, startPoint x: 71, startPoint y: 162, endPoint x: 80, endPoint y: 158, distance: 9.8
click at [71, 162] on input "1" at bounding box center [76, 160] width 47 height 12
type input "2"
click at [95, 157] on icon "up" at bounding box center [96, 158] width 3 height 3
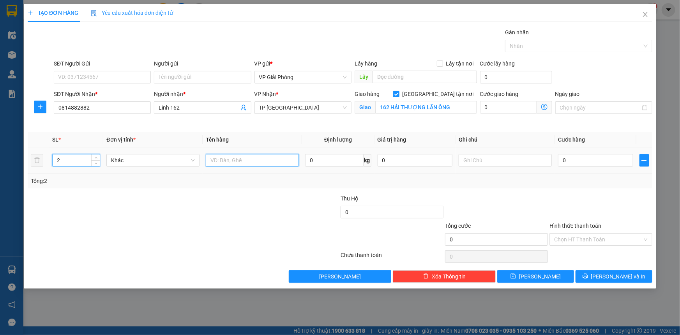
click at [262, 164] on input "text" at bounding box center [252, 160] width 93 height 12
type input "kiện"
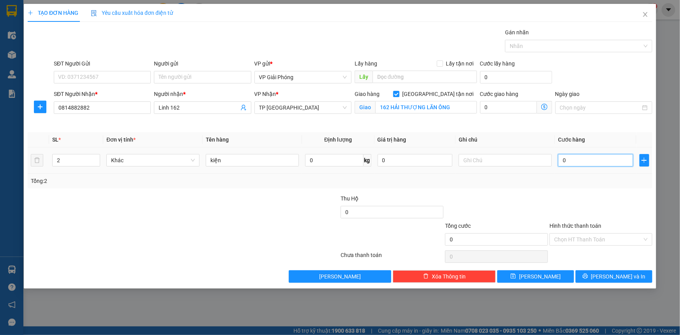
click at [573, 161] on input "0" at bounding box center [595, 160] width 75 height 12
type input "6"
type input "60"
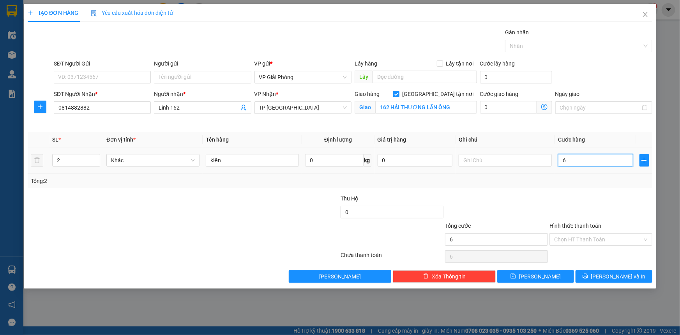
type input "60"
click at [515, 48] on div at bounding box center [575, 45] width 136 height 9
type input "60.000"
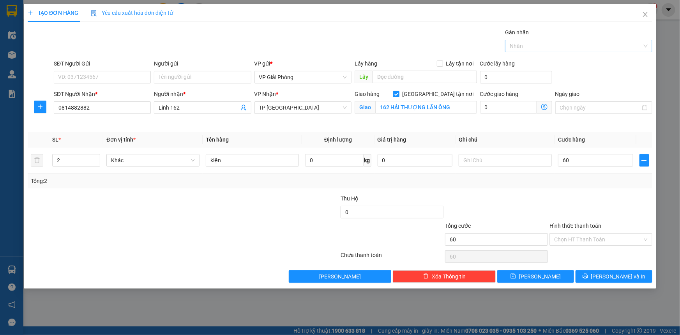
type input "60.000"
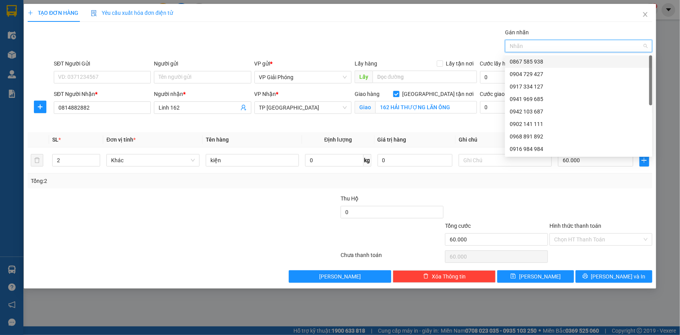
drag, startPoint x: 528, startPoint y: 58, endPoint x: 529, endPoint y: 66, distance: 8.2
click at [529, 58] on div "0867 585 938" at bounding box center [579, 61] width 138 height 9
drag, startPoint x: 594, startPoint y: 273, endPoint x: 588, endPoint y: 257, distance: 16.7
click at [595, 272] on button "[PERSON_NAME] và In" at bounding box center [614, 276] width 77 height 12
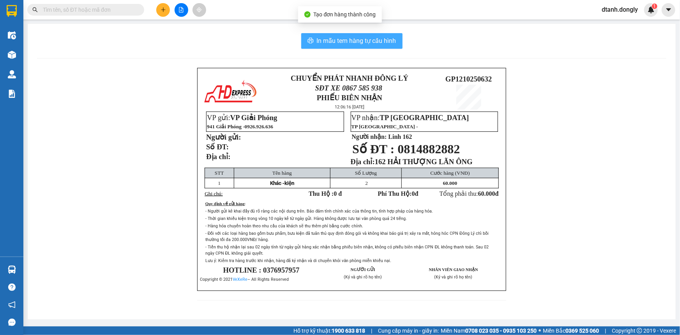
click at [370, 46] on span "In mẫu tem hàng tự cấu hình" at bounding box center [357, 41] width 80 height 10
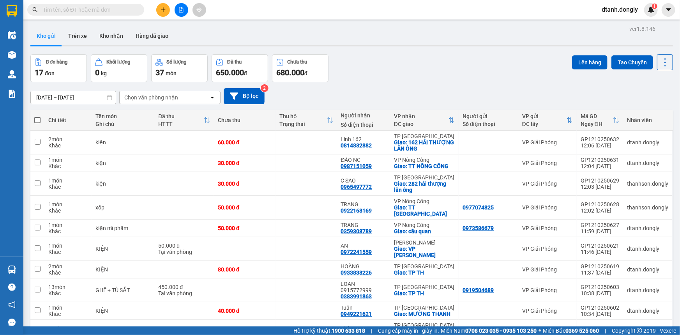
click at [37, 119] on span at bounding box center [37, 120] width 6 height 6
click at [37, 116] on input "checkbox" at bounding box center [37, 116] width 0 height 0
checkbox input "true"
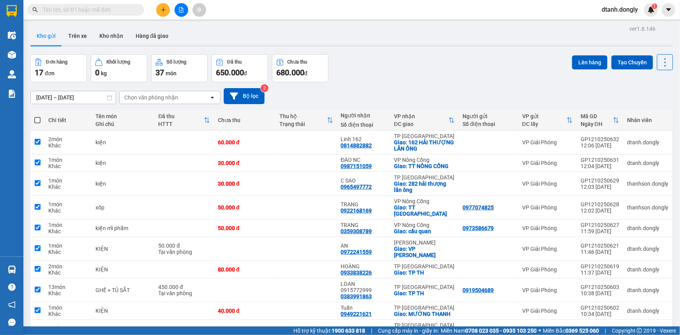
checkbox input "true"
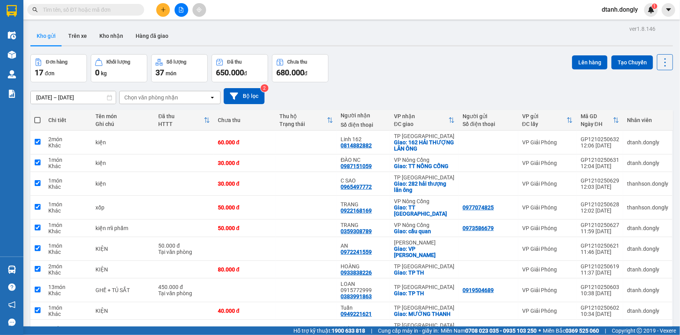
checkbox input "true"
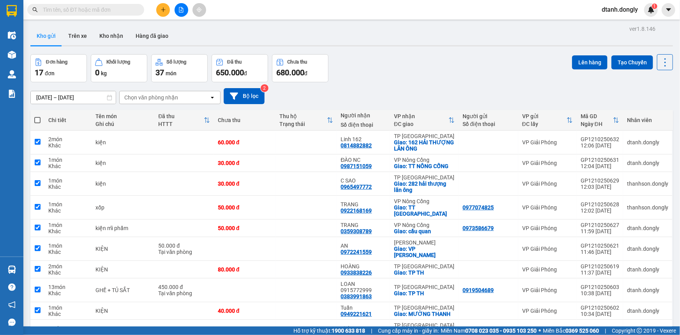
checkbox input "true"
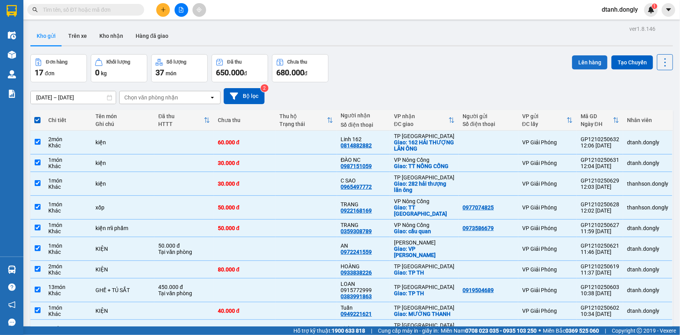
click at [585, 63] on button "Lên hàng" at bounding box center [589, 62] width 35 height 14
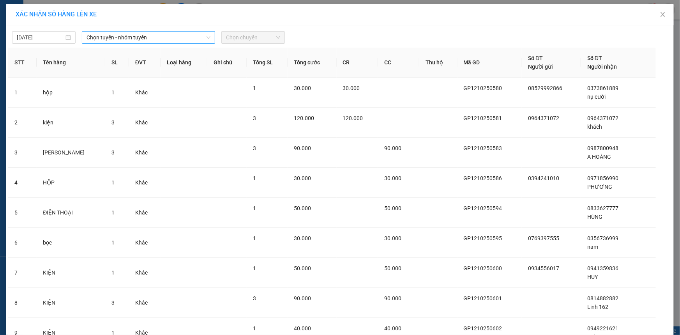
click at [198, 37] on span "Chọn tuyến - nhóm tuyến" at bounding box center [149, 38] width 124 height 12
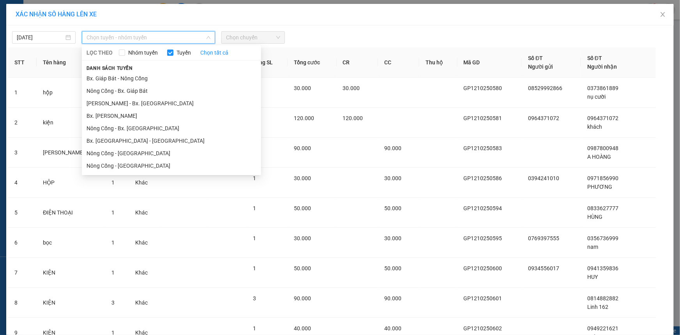
drag, startPoint x: 168, startPoint y: 78, endPoint x: 215, endPoint y: 58, distance: 50.8
click at [171, 78] on li "Bx. Giáp Bát - Nông Cống" at bounding box center [171, 78] width 179 height 12
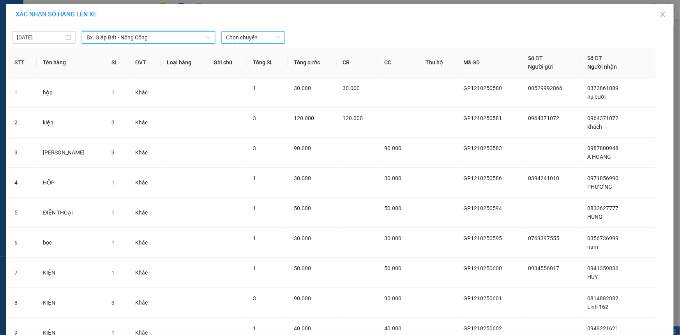
click at [269, 38] on span "Chọn chuyến" at bounding box center [253, 38] width 54 height 12
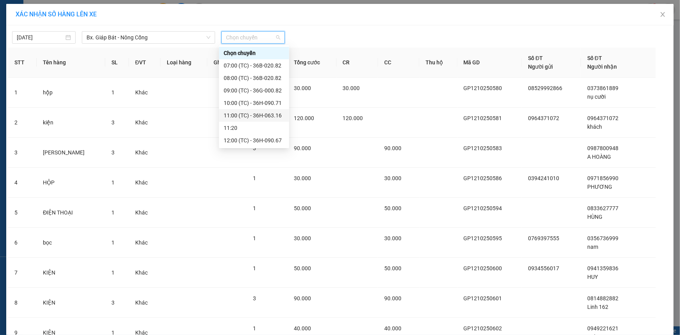
scroll to position [35, 0]
click at [255, 113] on div "12:15 (TC) - 29H-859.38" at bounding box center [254, 117] width 61 height 9
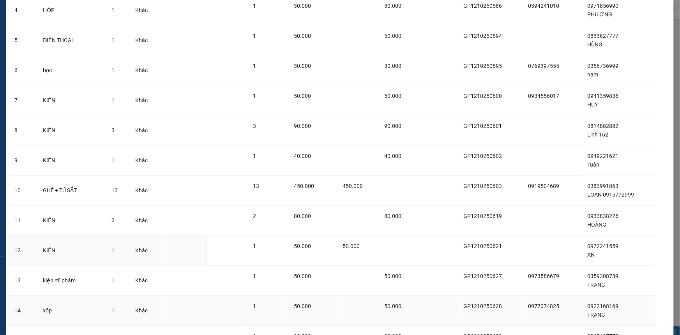
scroll to position [313, 0]
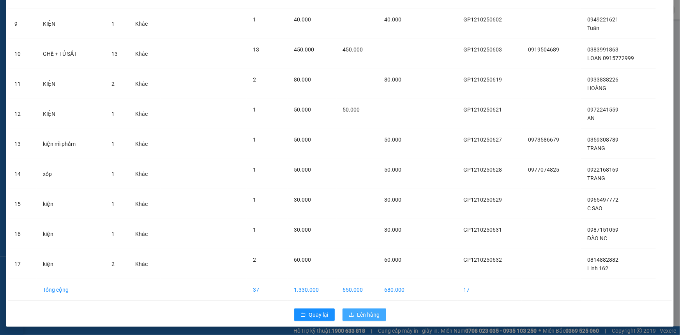
click at [364, 311] on span "Lên hàng" at bounding box center [369, 314] width 23 height 9
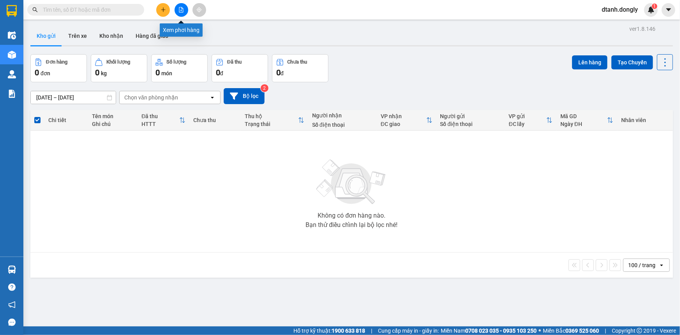
click at [179, 8] on icon "file-add" at bounding box center [181, 9] width 5 height 5
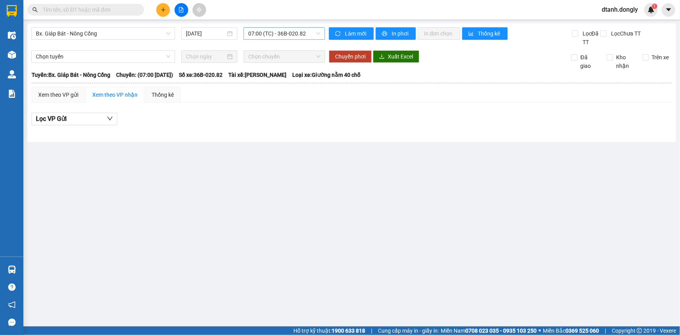
click at [315, 31] on span "07:00 (TC) - 36B-020.82" at bounding box center [284, 34] width 72 height 12
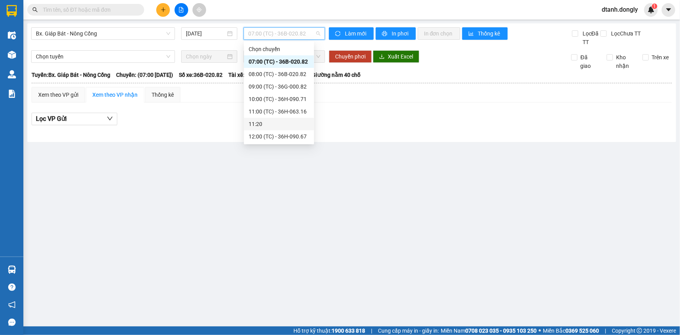
scroll to position [74, 0]
click at [279, 70] on div "12:15 (TC) - 29H-859.38" at bounding box center [279, 74] width 61 height 9
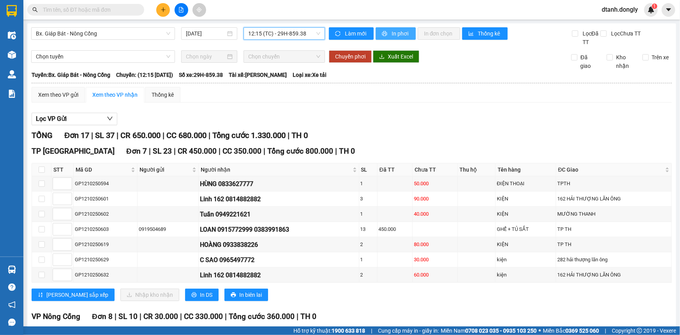
click at [398, 34] on span "In phơi" at bounding box center [401, 33] width 18 height 9
